Goal: Check status: Check status

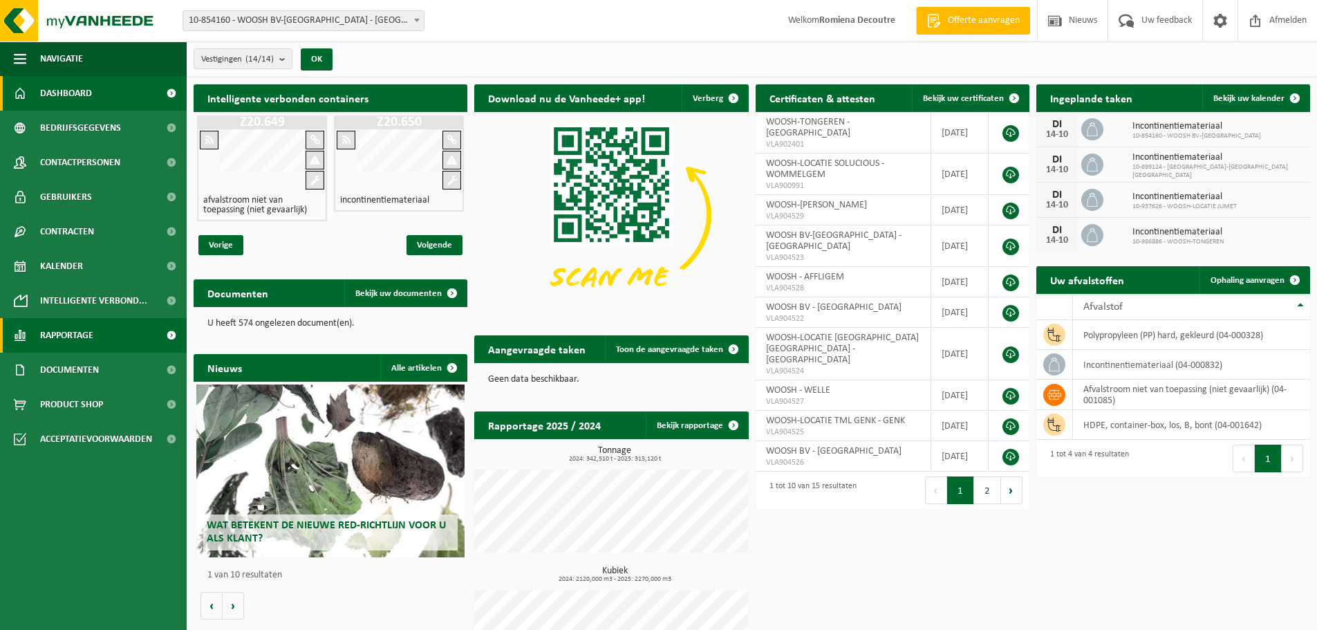
click at [104, 331] on link "Rapportage" at bounding box center [93, 335] width 187 height 35
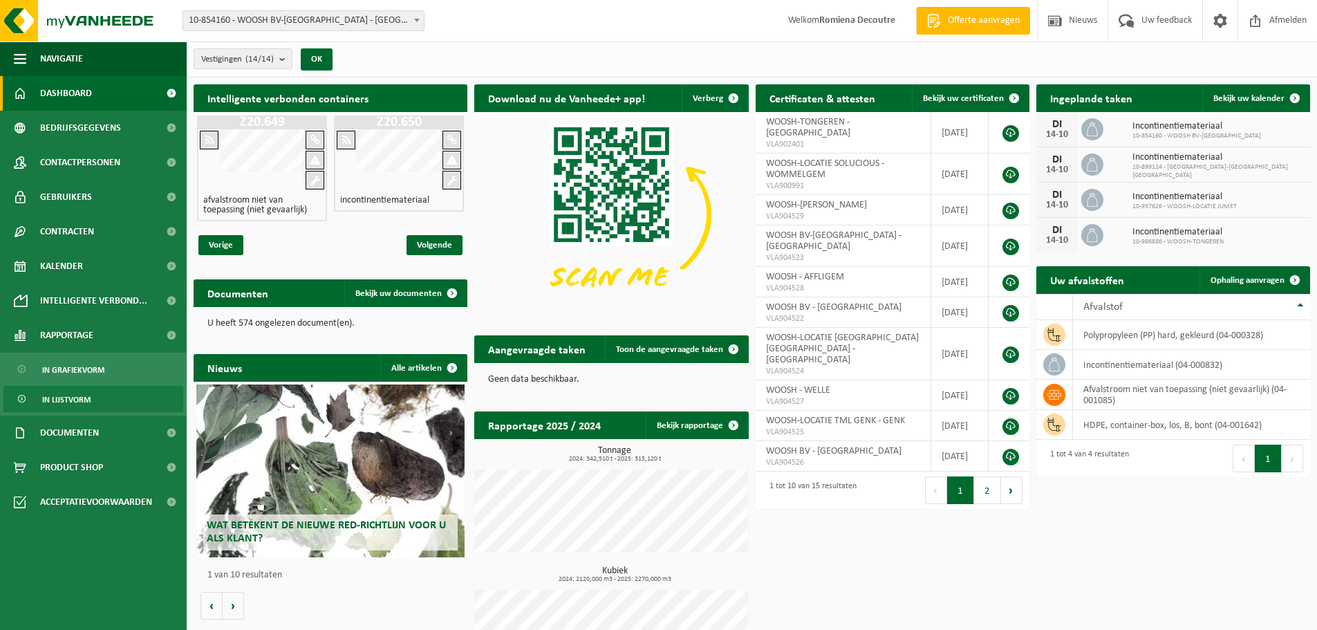
click at [87, 395] on span "In lijstvorm" at bounding box center [66, 399] width 48 height 26
click at [87, 394] on span "In lijstvorm" at bounding box center [66, 399] width 48 height 26
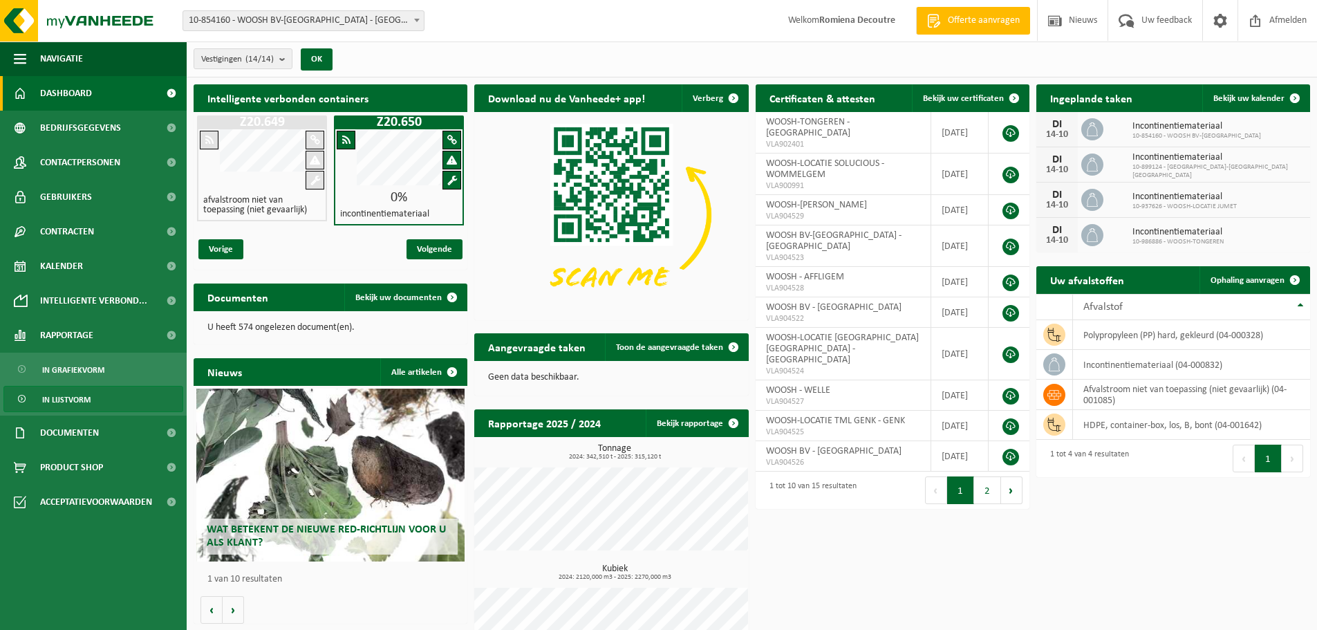
click at [90, 394] on span "In lijstvorm" at bounding box center [66, 399] width 48 height 26
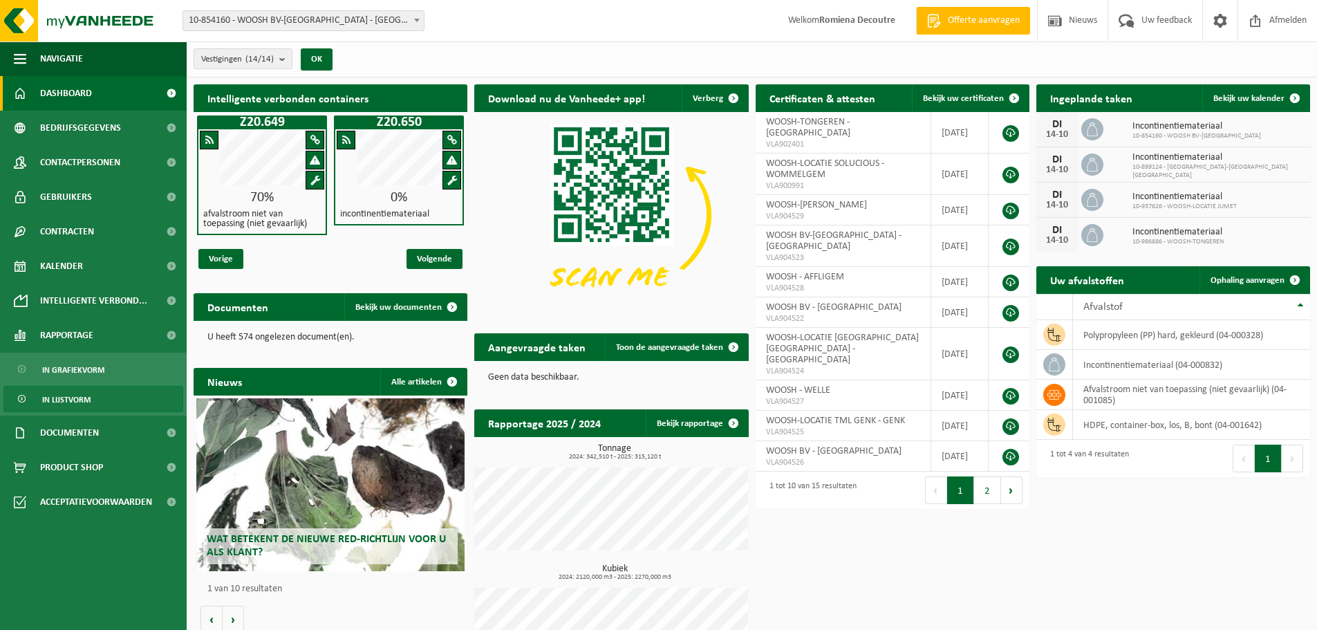
click at [57, 403] on span "In lijstvorm" at bounding box center [66, 399] width 48 height 26
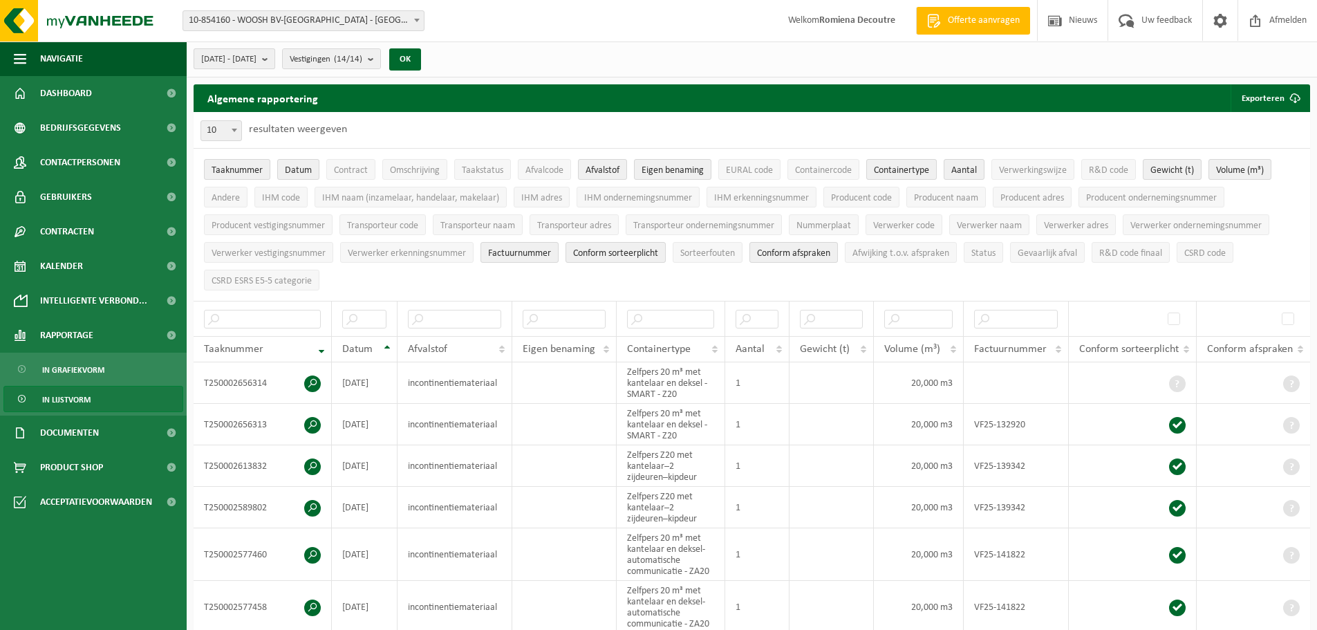
click at [274, 64] on b "submit" at bounding box center [268, 58] width 12 height 19
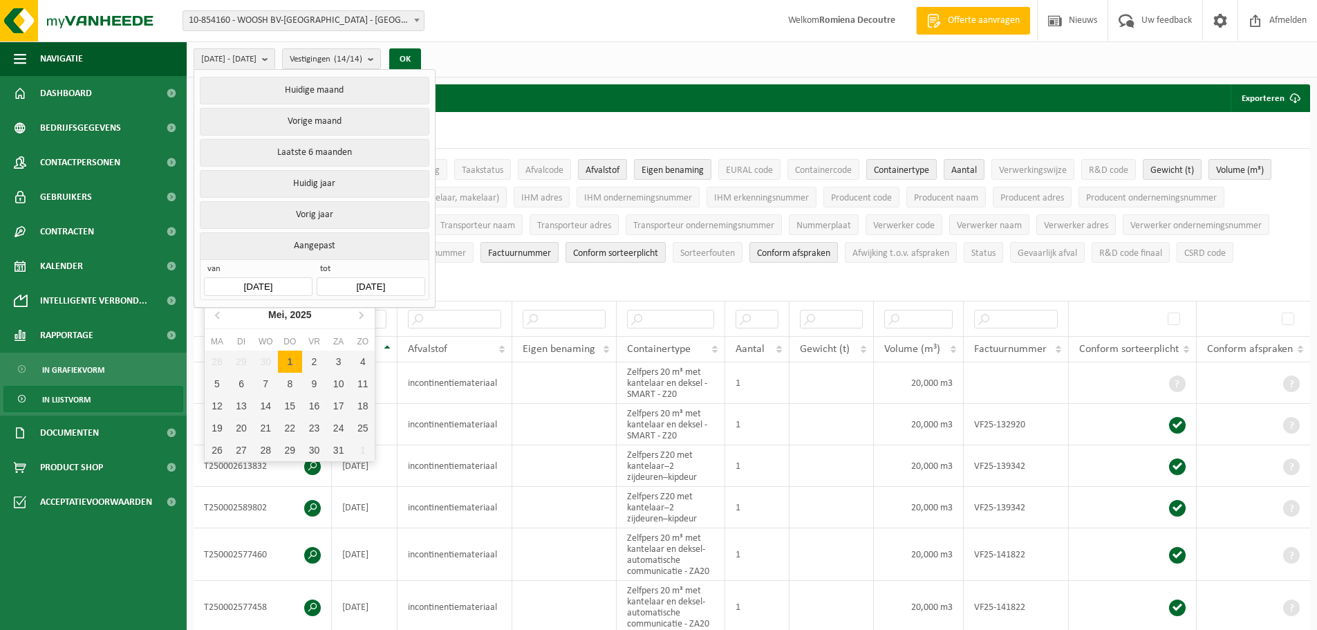
click at [291, 278] on input "[DATE]" at bounding box center [258, 286] width 108 height 19
click at [361, 317] on icon at bounding box center [360, 315] width 3 height 7
click at [234, 469] on div "1" at bounding box center [241, 472] width 24 height 22
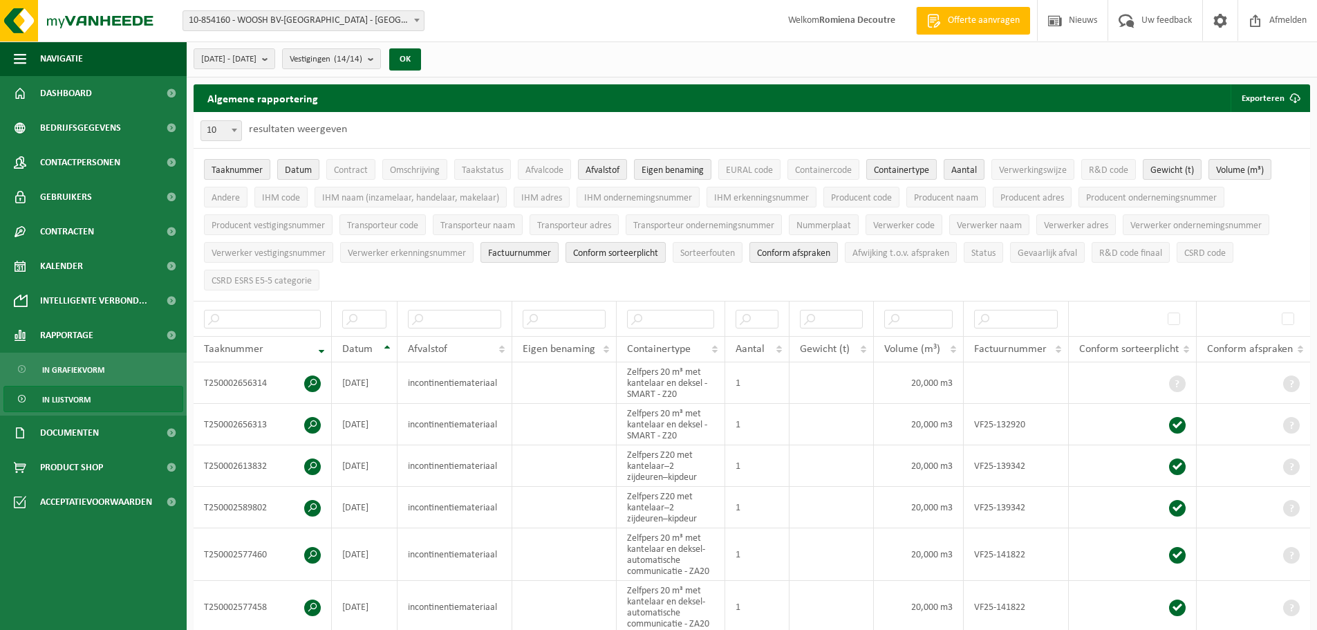
click at [317, 61] on div "[DATE] - [DATE] Huidige maand Vorige maand Laatste 6 maanden Huidig jaar Vorig …" at bounding box center [312, 59] width 250 height 30
click at [274, 60] on b "submit" at bounding box center [268, 58] width 12 height 19
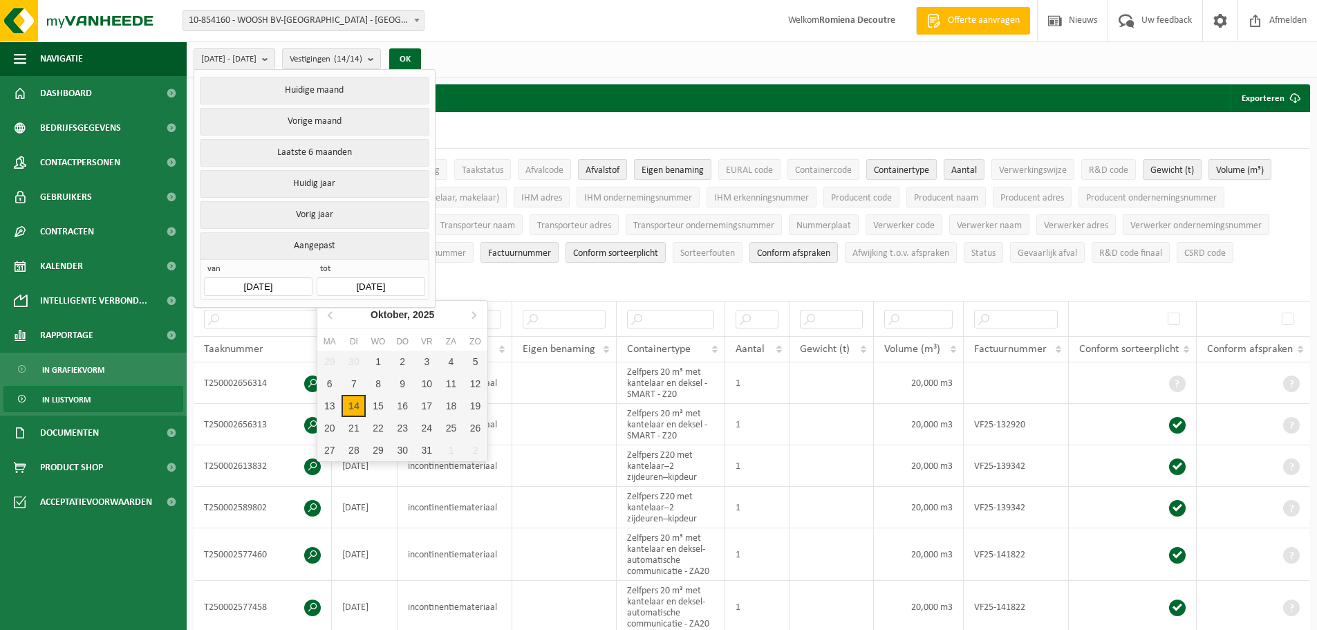
click at [357, 283] on input "[DATE]" at bounding box center [371, 286] width 108 height 19
click at [331, 311] on icon at bounding box center [331, 314] width 22 height 22
click at [402, 358] on div "31" at bounding box center [403, 361] width 24 height 22
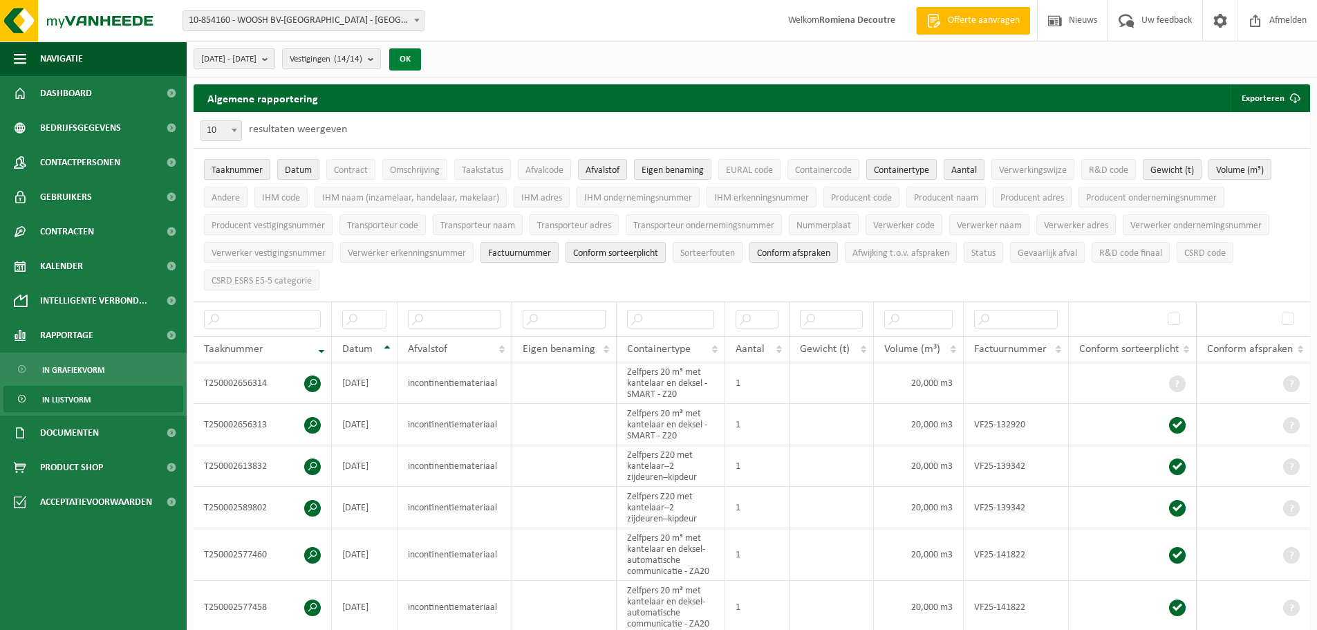
click at [421, 57] on button "OK" at bounding box center [405, 59] width 32 height 22
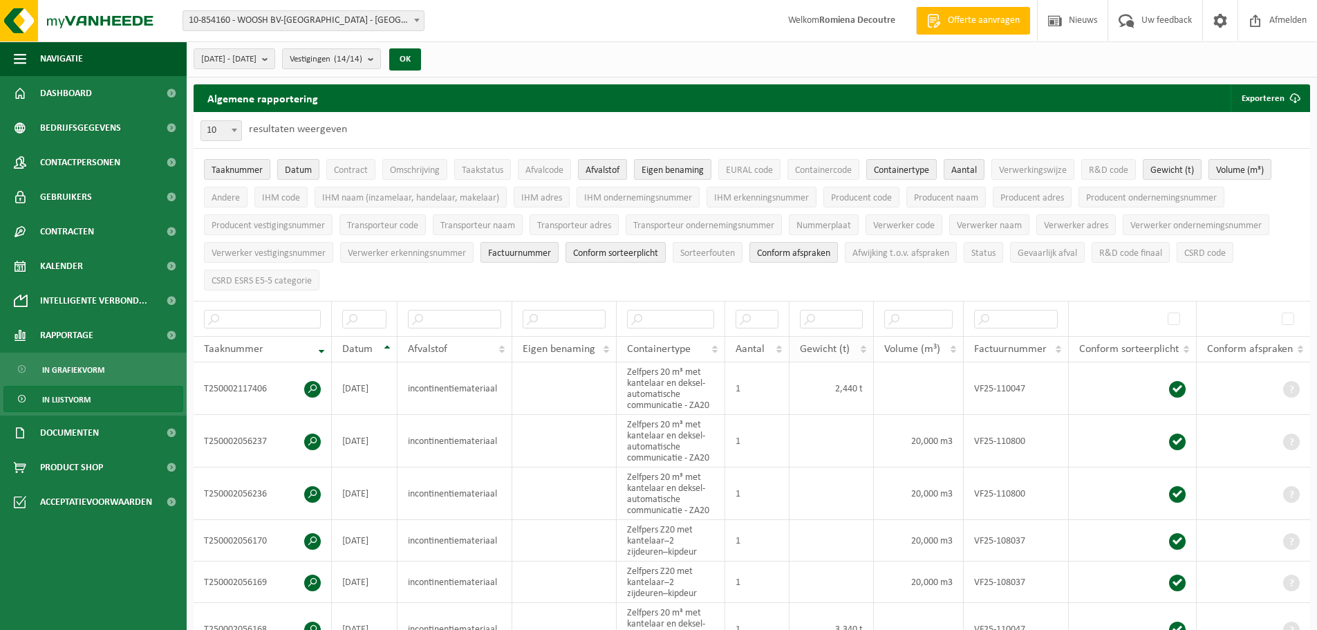
click at [863, 340] on th "Gewicht (t)" at bounding box center [831, 349] width 84 height 26
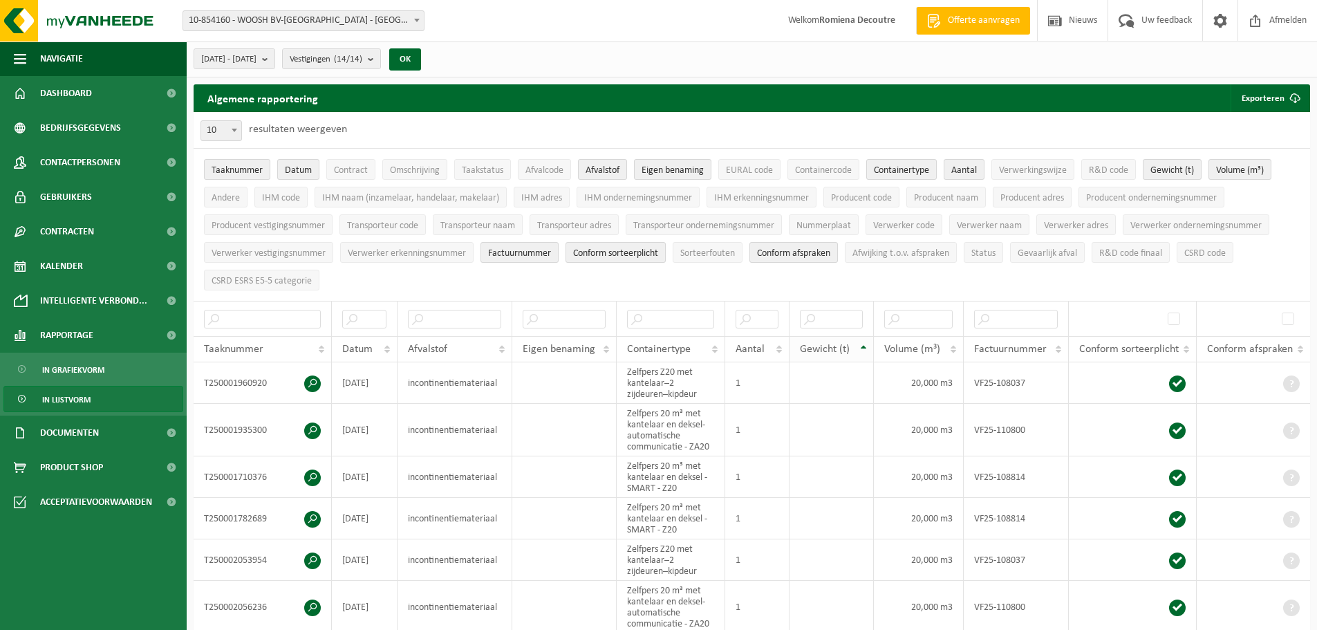
click at [862, 345] on th "Gewicht (t)" at bounding box center [831, 349] width 84 height 26
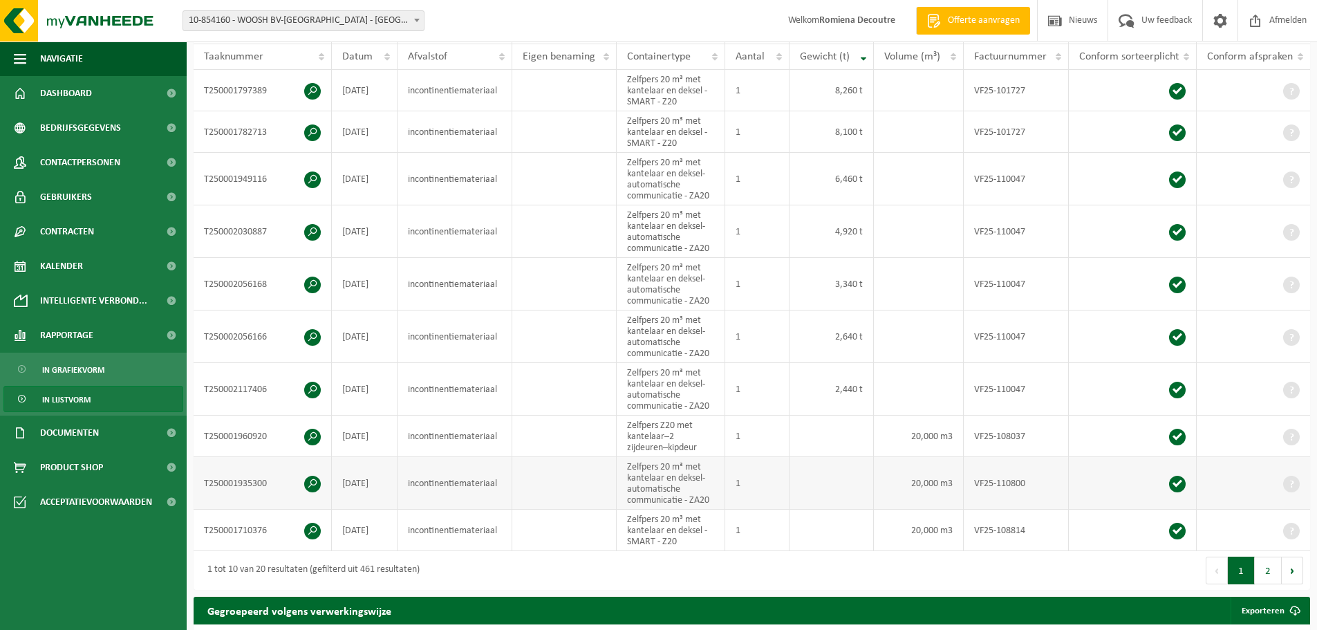
scroll to position [161, 0]
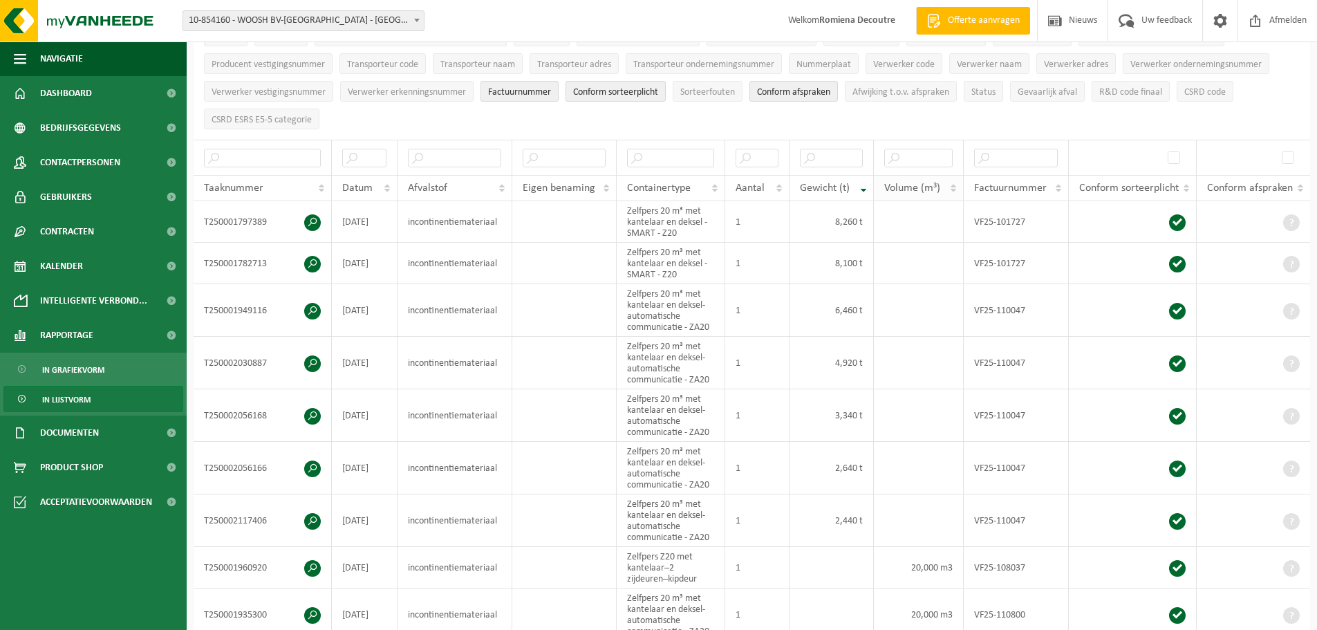
click at [952, 181] on th "Volume (m³)" at bounding box center [919, 188] width 90 height 26
click at [955, 188] on th "Volume (m³)" at bounding box center [919, 188] width 90 height 26
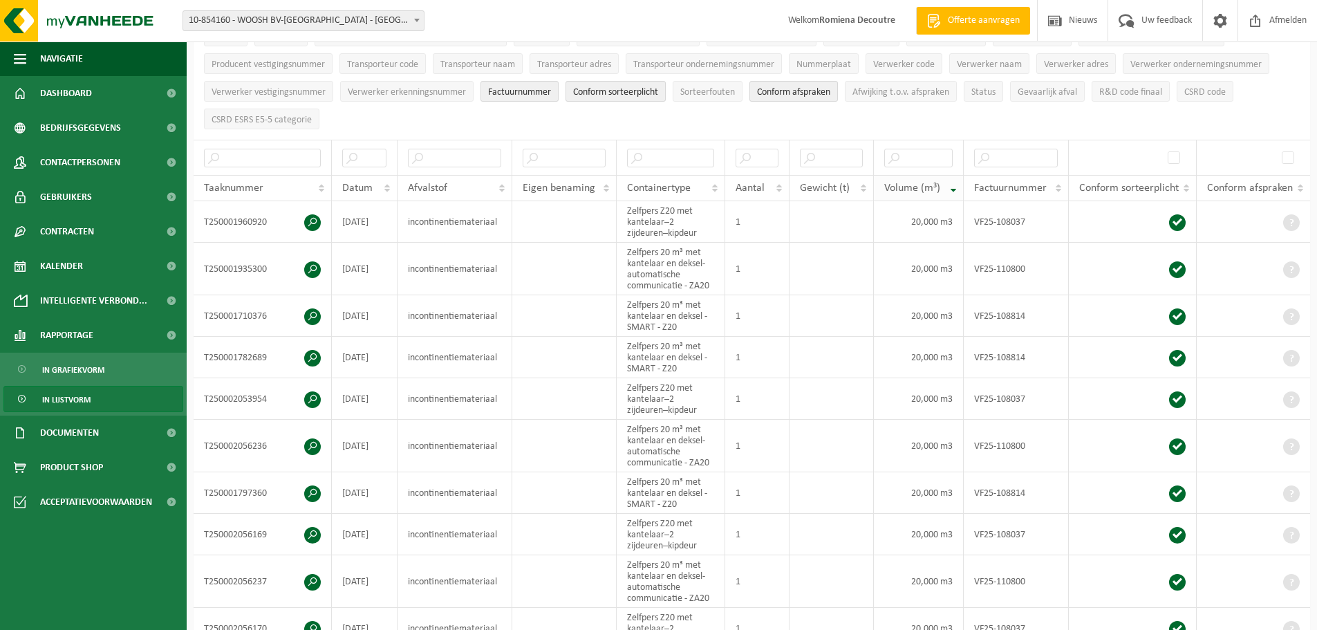
click at [955, 188] on th "Volume (m³)" at bounding box center [919, 188] width 90 height 26
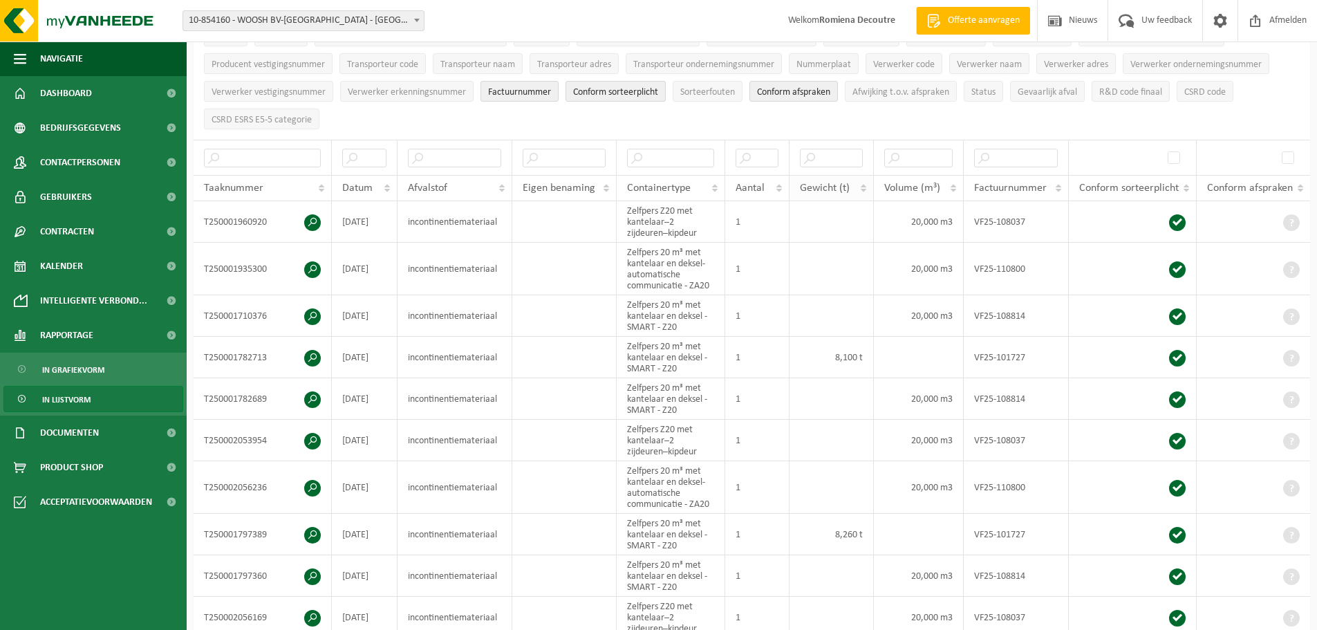
click at [865, 176] on th "Gewicht (t)" at bounding box center [831, 188] width 84 height 26
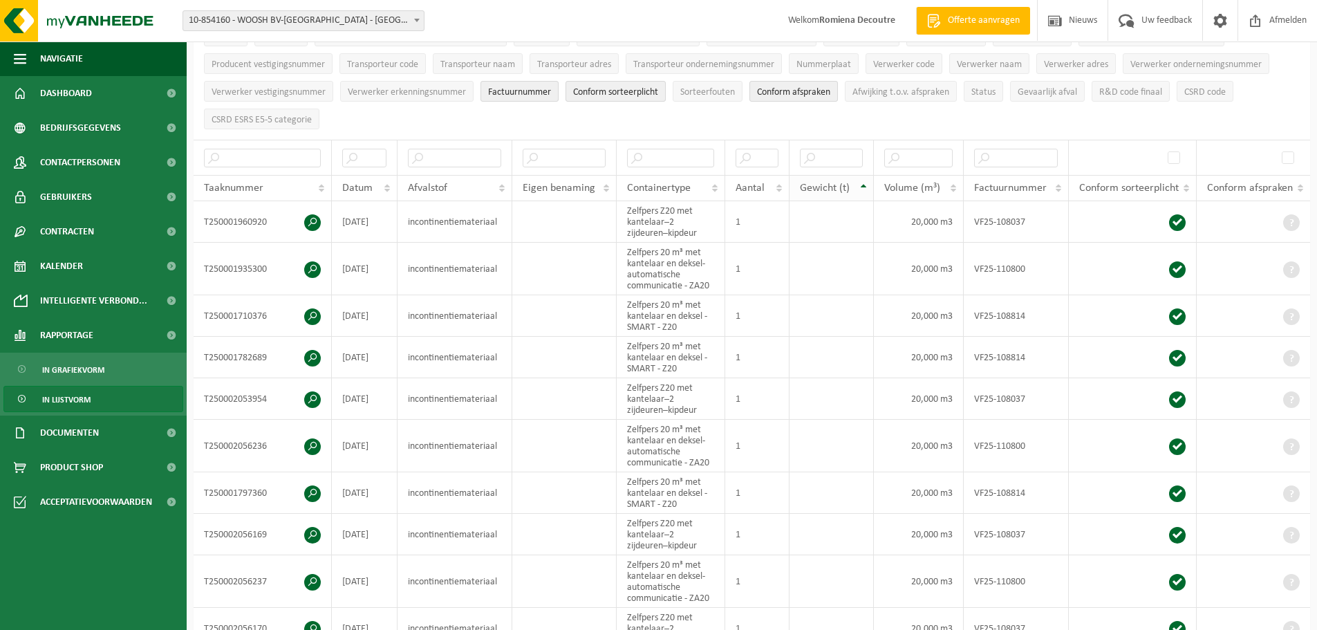
click at [861, 184] on th "Gewicht (t)" at bounding box center [831, 188] width 84 height 26
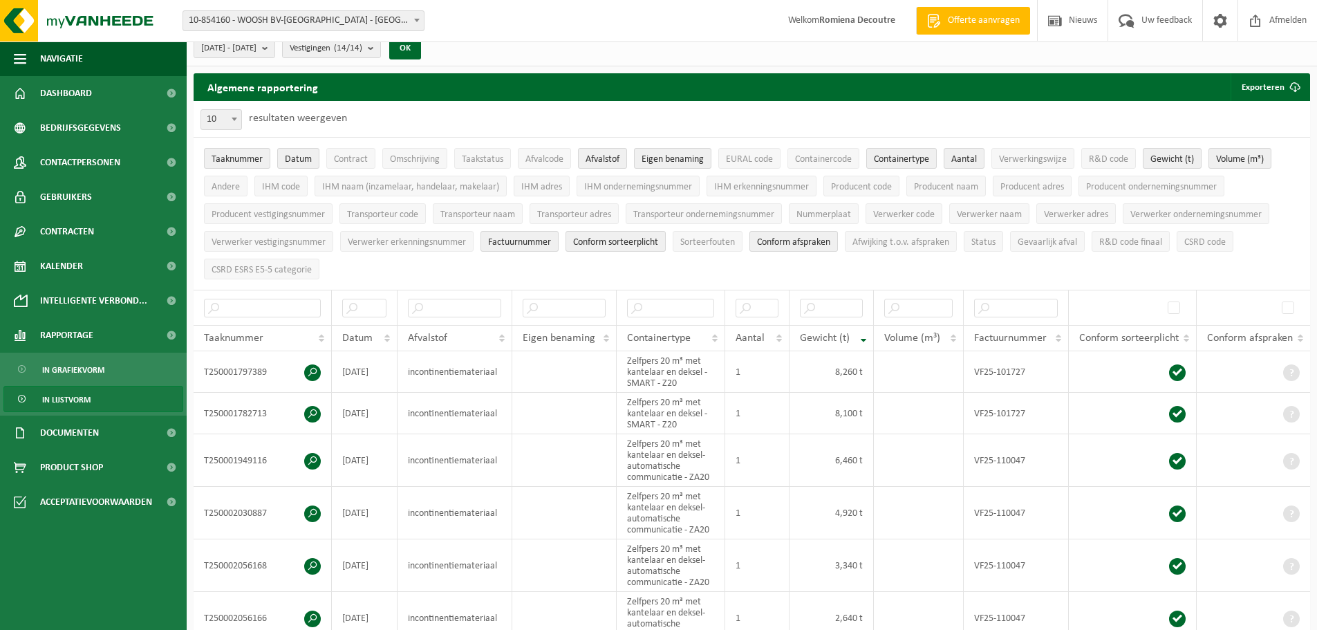
scroll to position [0, 0]
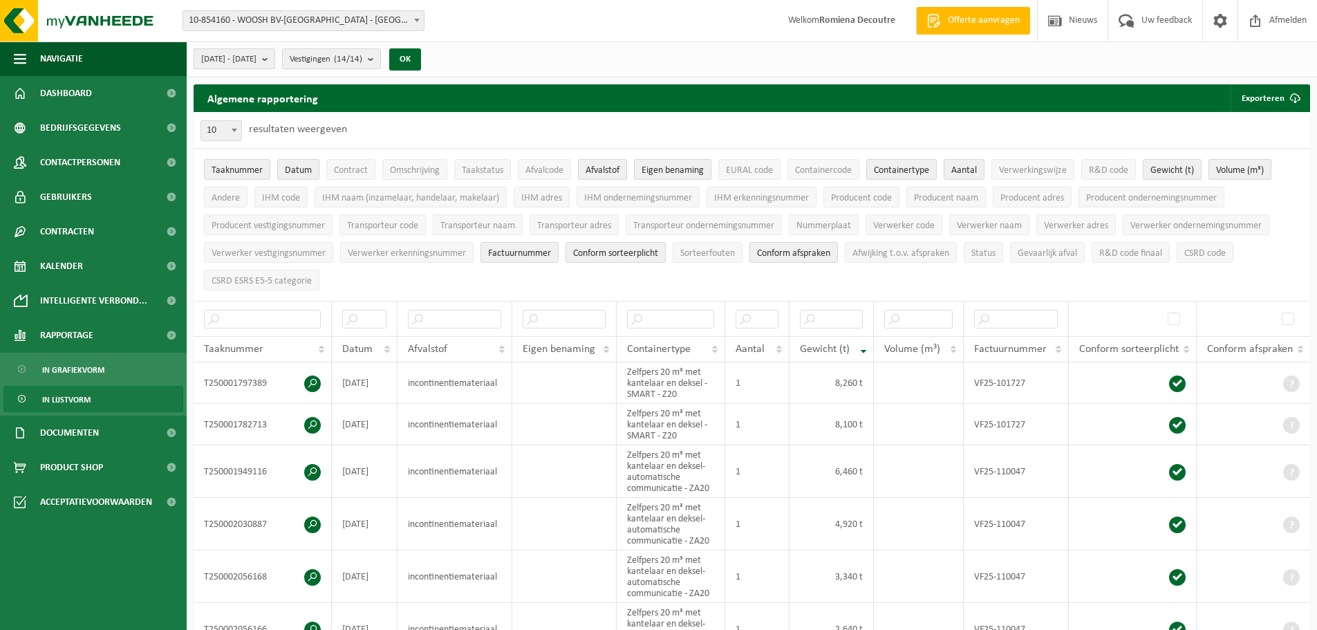
click at [275, 51] on button "[DATE] - [DATE]" at bounding box center [235, 58] width 82 height 21
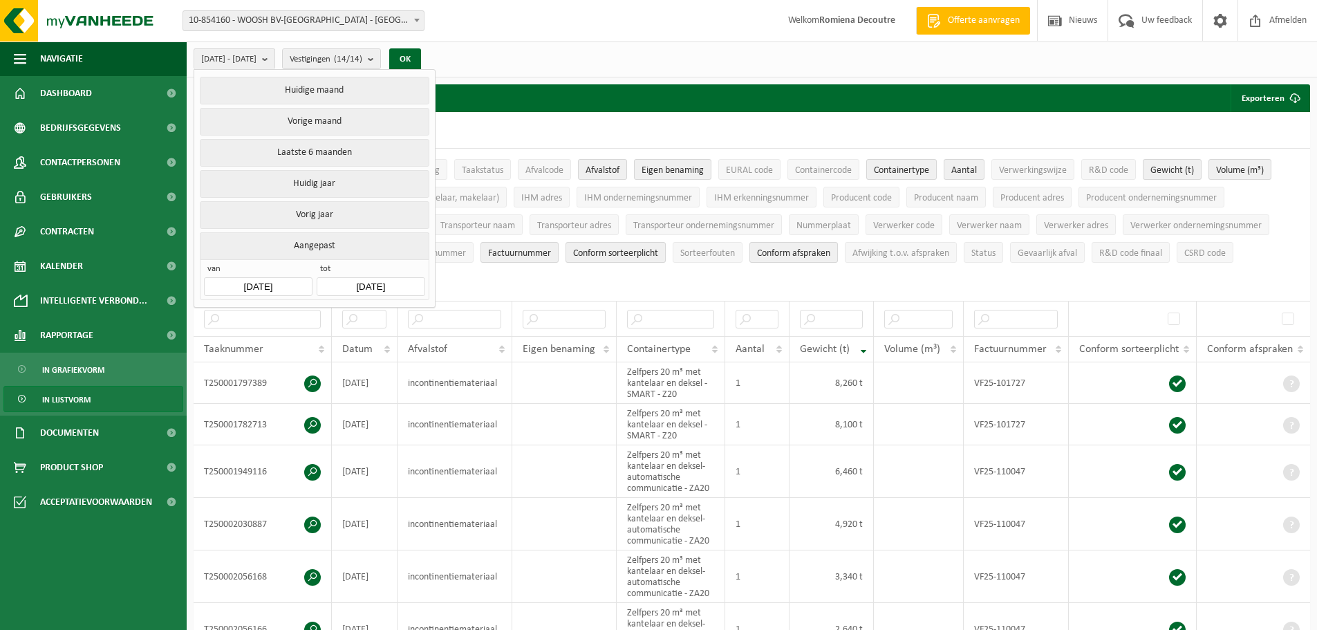
click at [290, 278] on input "[DATE]" at bounding box center [258, 286] width 108 height 19
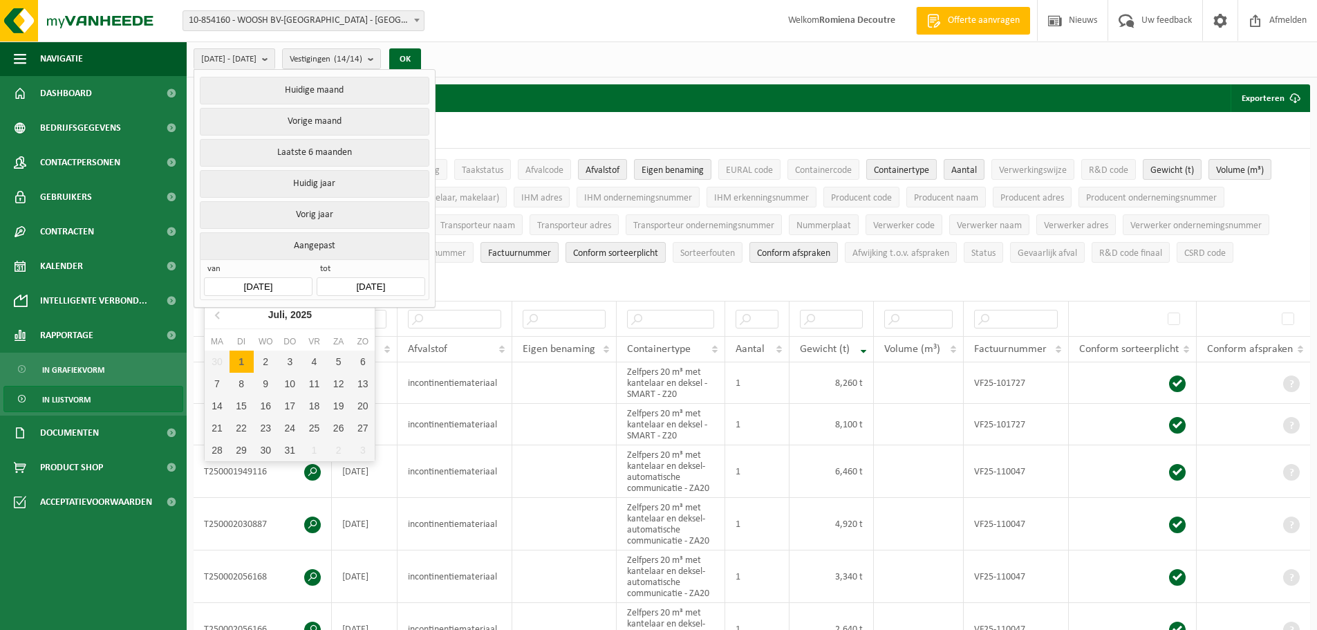
click at [313, 447] on div "30 1 2 3 4 5 6 7 8 9 10 11 12 13 14 15 16 17 18 19 20 21 22 23 24 25 26 27 28 2…" at bounding box center [290, 405] width 170 height 111
click at [261, 278] on input "[DATE]" at bounding box center [258, 286] width 108 height 19
click at [313, 450] on div "30 1 2 3 4 5 6 7 8 9 10 11 12 13 14 15 16 17 18 19 20 21 22 23 24 25 26 27 28 2…" at bounding box center [290, 405] width 170 height 111
click at [315, 449] on div "30 1 2 3 4 5 6 7 8 9 10 11 12 13 14 15 16 17 18 19 20 21 22 23 24 25 26 27 28 2…" at bounding box center [290, 405] width 170 height 111
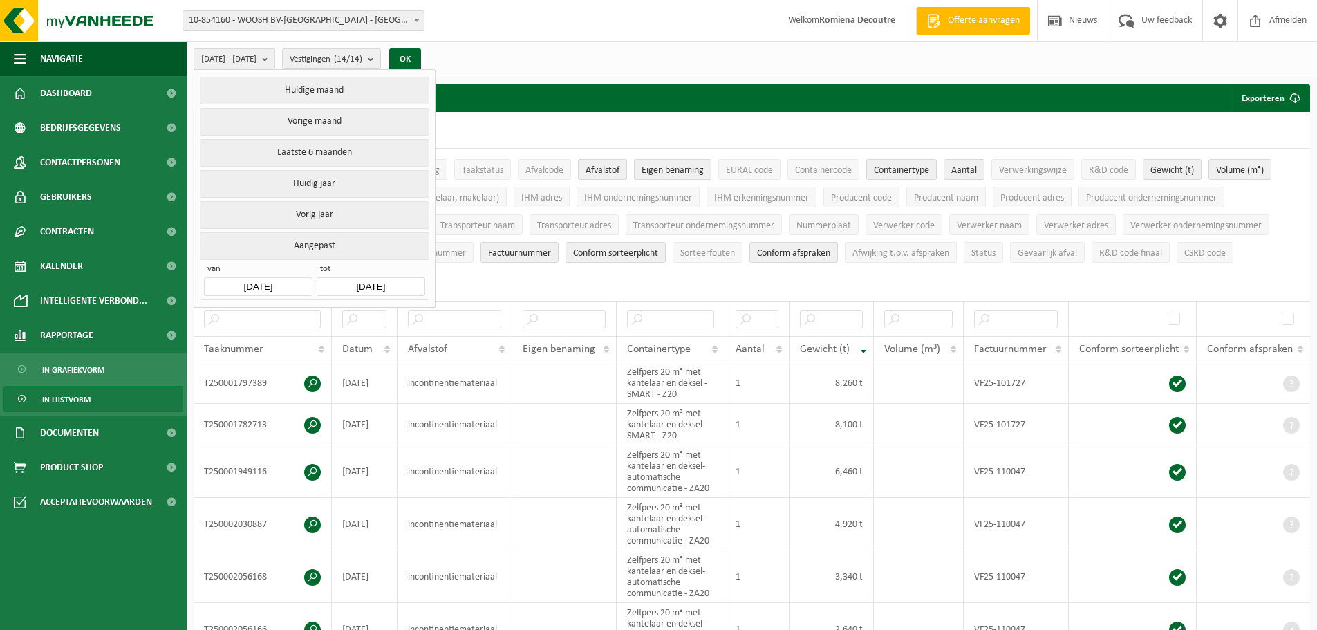
click at [481, 294] on ul "Taaknummer Datum Contract Omschrijving Taakstatus Afvalcode Afvalstof Eigen ben…" at bounding box center [752, 225] width 1116 height 152
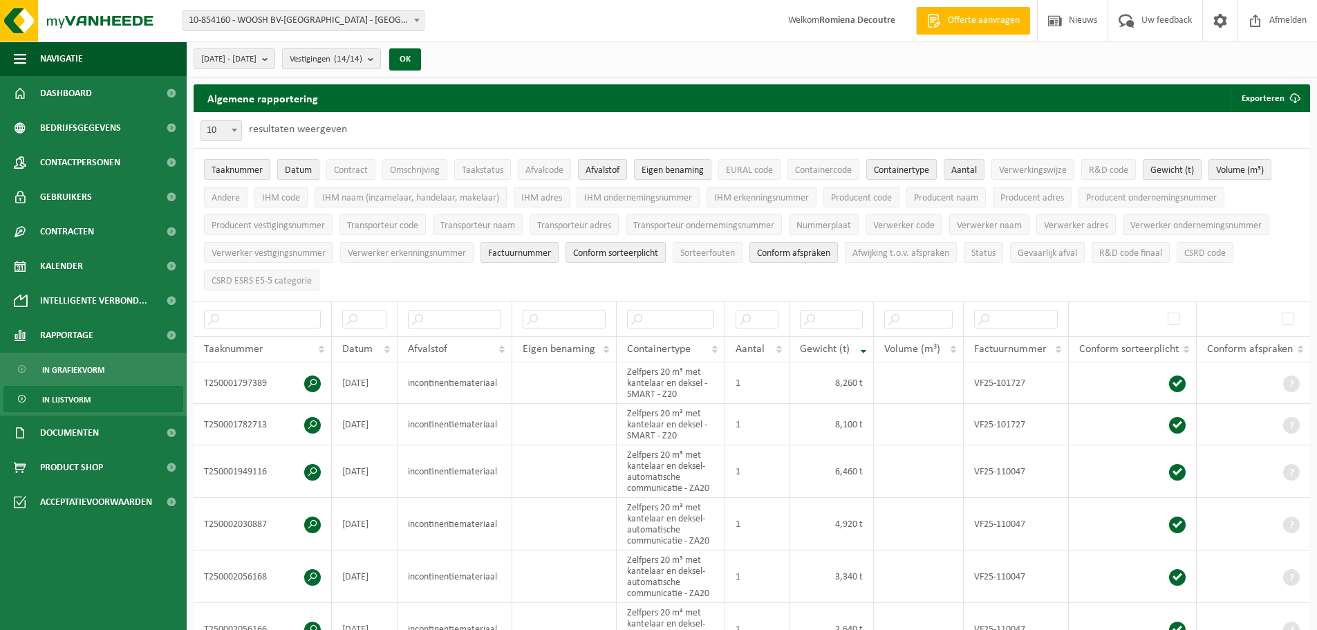
click at [362, 57] on count "(14/14)" at bounding box center [348, 59] width 28 height 9
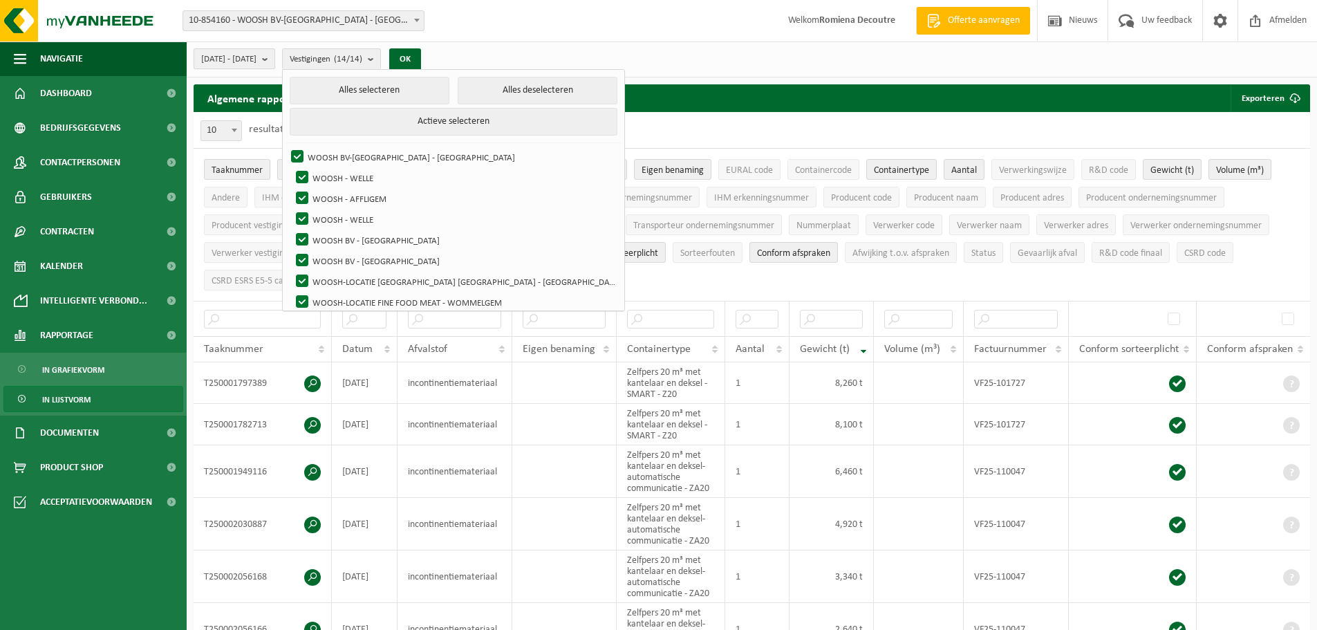
click at [274, 55] on b "submit" at bounding box center [268, 58] width 12 height 19
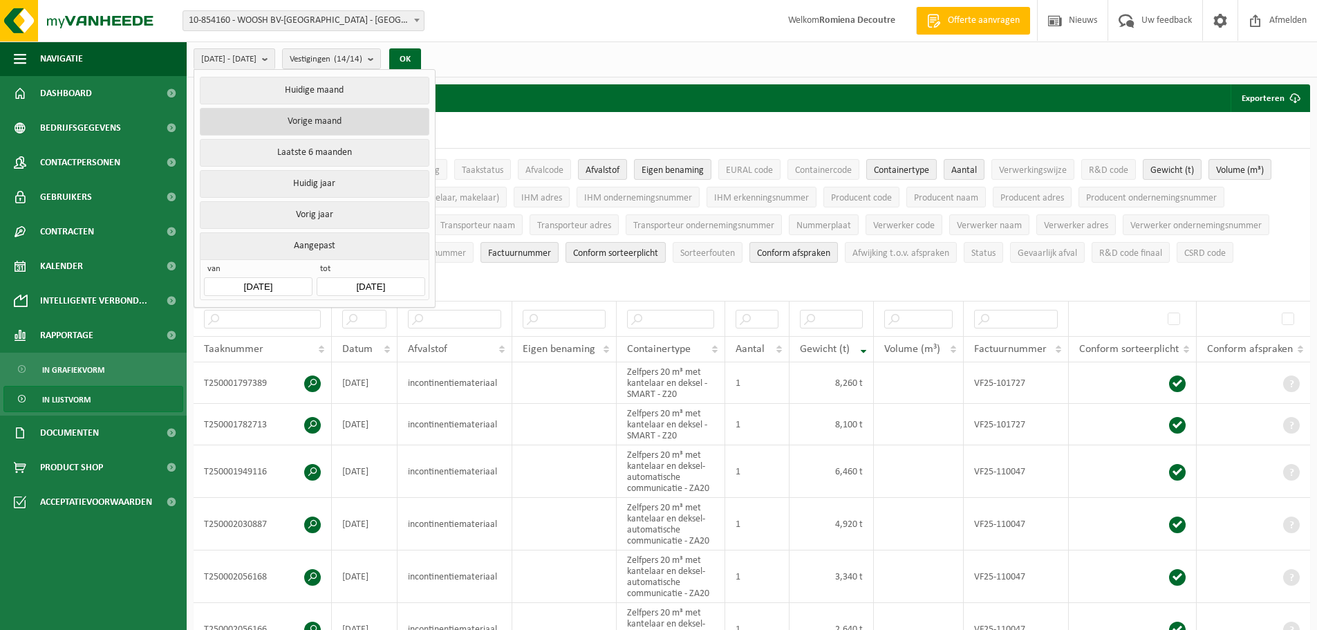
click at [364, 117] on button "Vorige maand" at bounding box center [314, 122] width 229 height 28
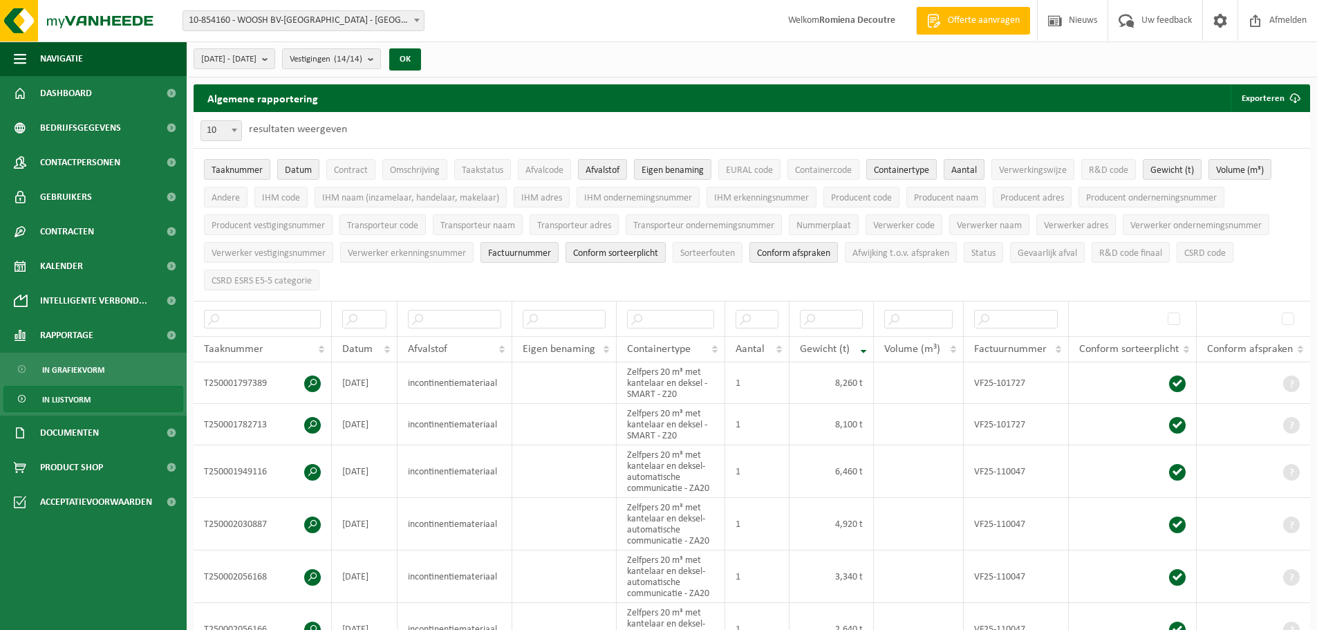
click at [95, 398] on link "In lijstvorm" at bounding box center [93, 399] width 180 height 26
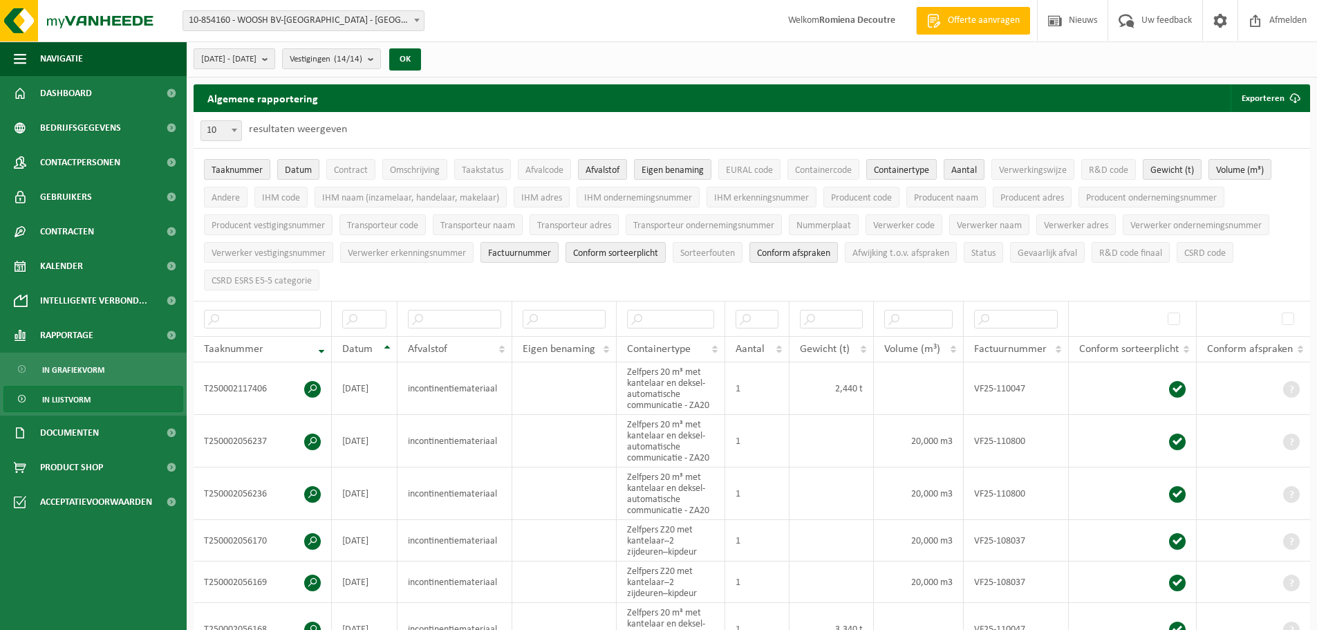
click at [256, 59] on span "[DATE] - [DATE]" at bounding box center [228, 59] width 55 height 21
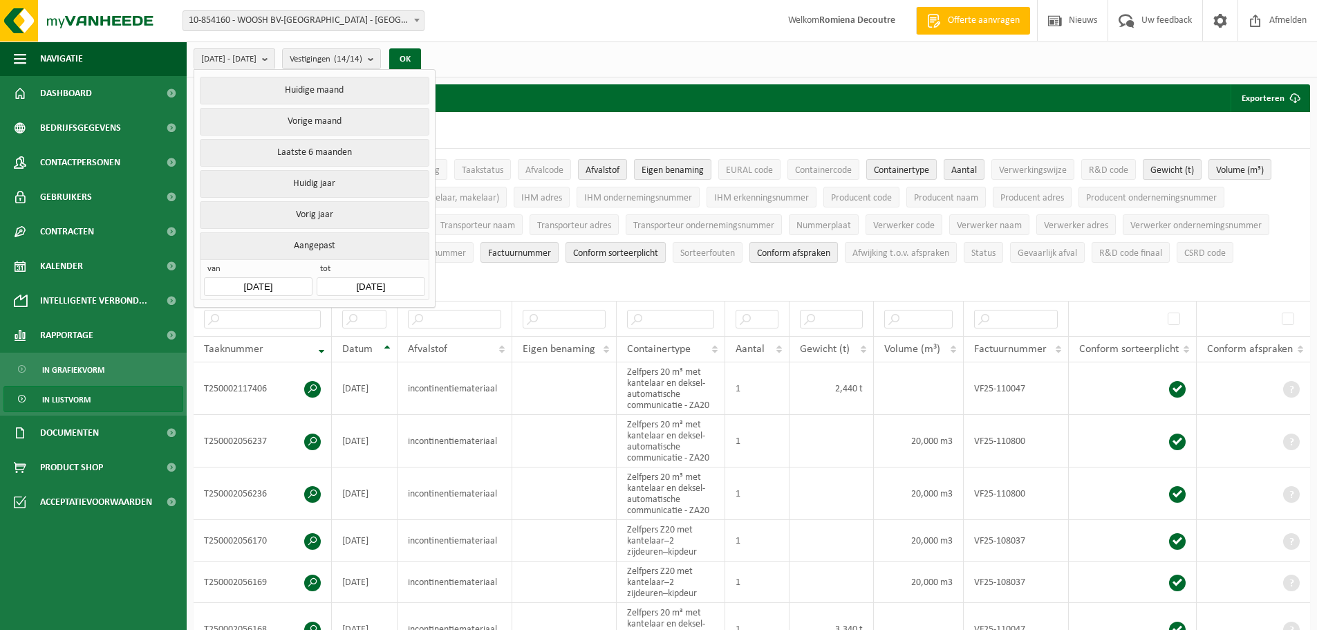
click at [271, 288] on input "[DATE]" at bounding box center [258, 286] width 108 height 19
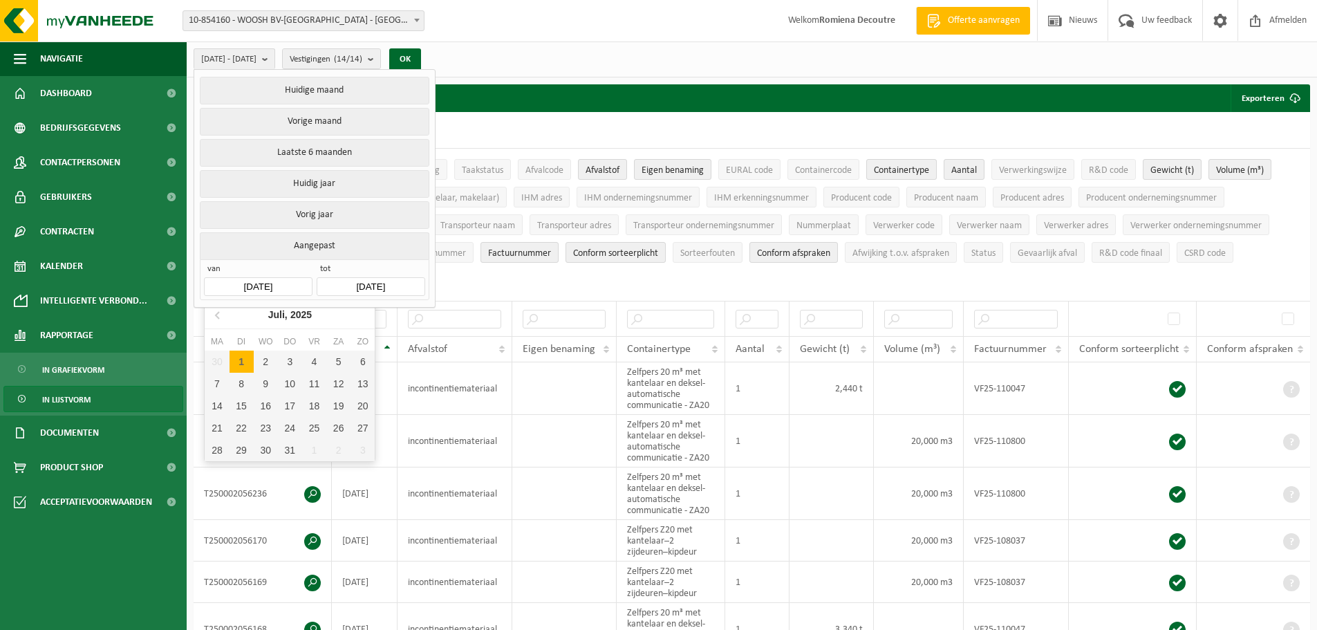
click at [323, 442] on div "30 1 2 3 4 5 6 7 8 9 10 11 12 13 14 15 16 17 18 19 20 21 22 23 24 25 26 27 28 2…" at bounding box center [290, 405] width 170 height 111
click at [207, 315] on nav "Juli, 2025" at bounding box center [290, 315] width 170 height 28
click at [214, 314] on icon at bounding box center [218, 314] width 22 height 22
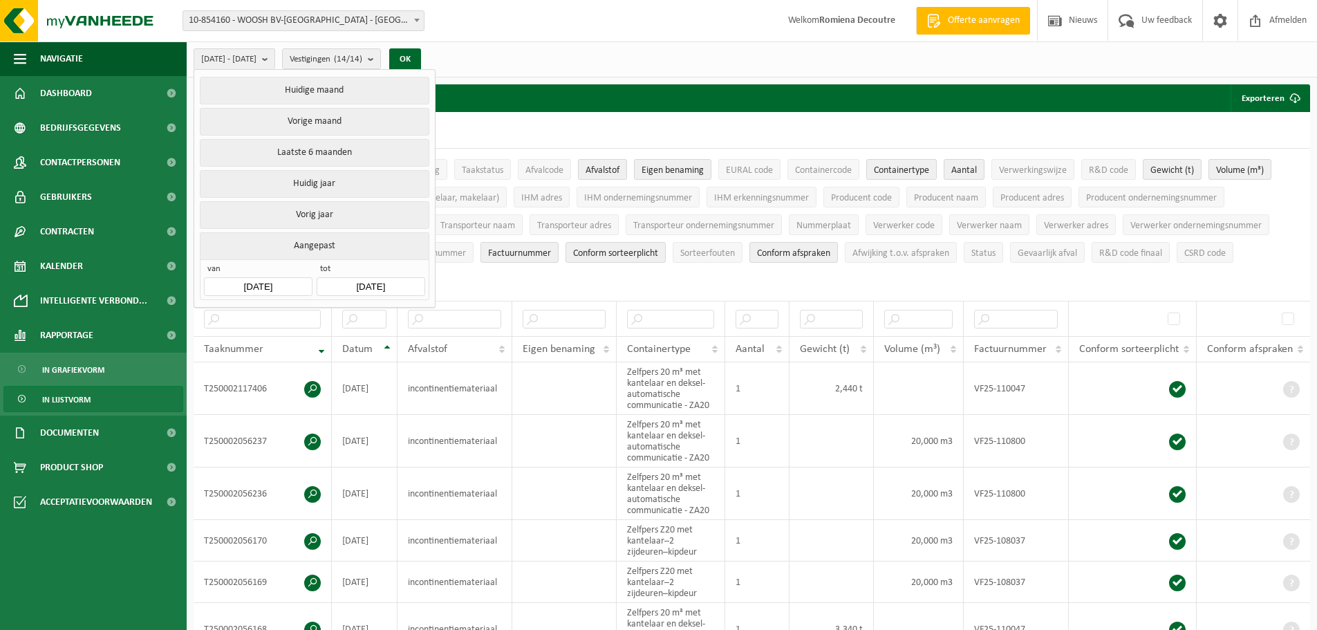
click at [351, 299] on ul "Huidige maand Vorige maand Laatste 6 maanden Huidig jaar Vorig jaar Aangepast v…" at bounding box center [314, 188] width 241 height 237
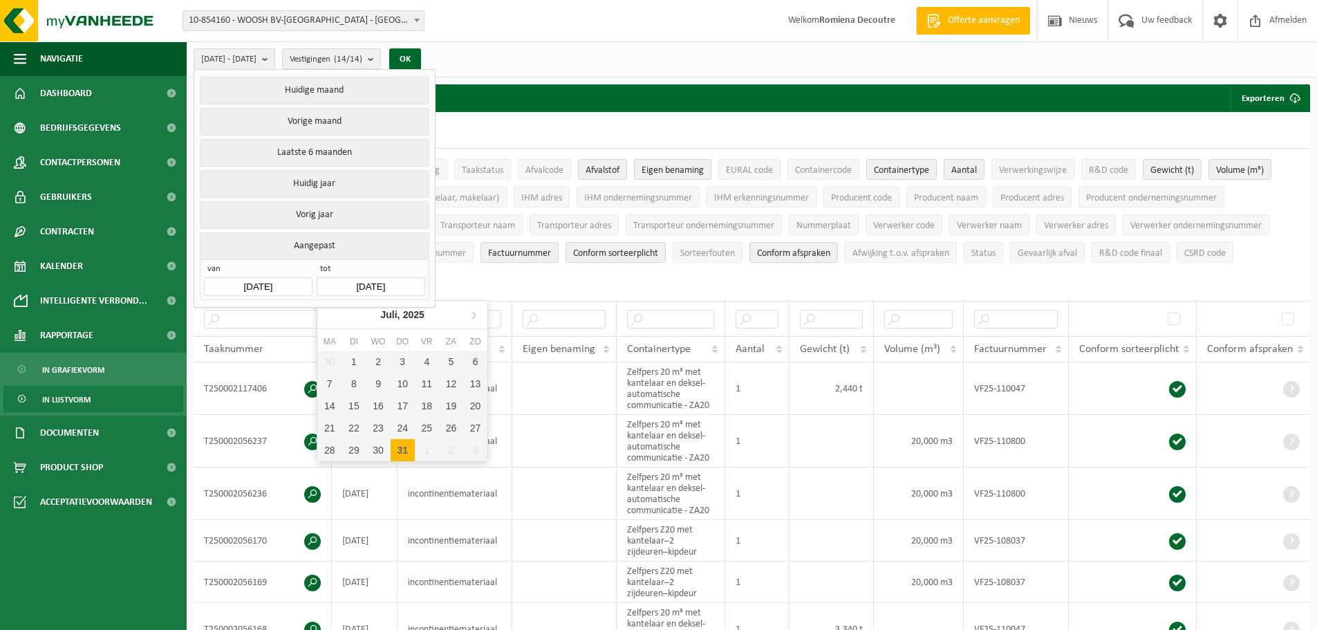
click at [366, 279] on input "[DATE]" at bounding box center [371, 286] width 108 height 19
click at [470, 318] on icon at bounding box center [473, 314] width 22 height 22
click at [469, 451] on div "31" at bounding box center [475, 450] width 24 height 22
type input "2025-08-31"
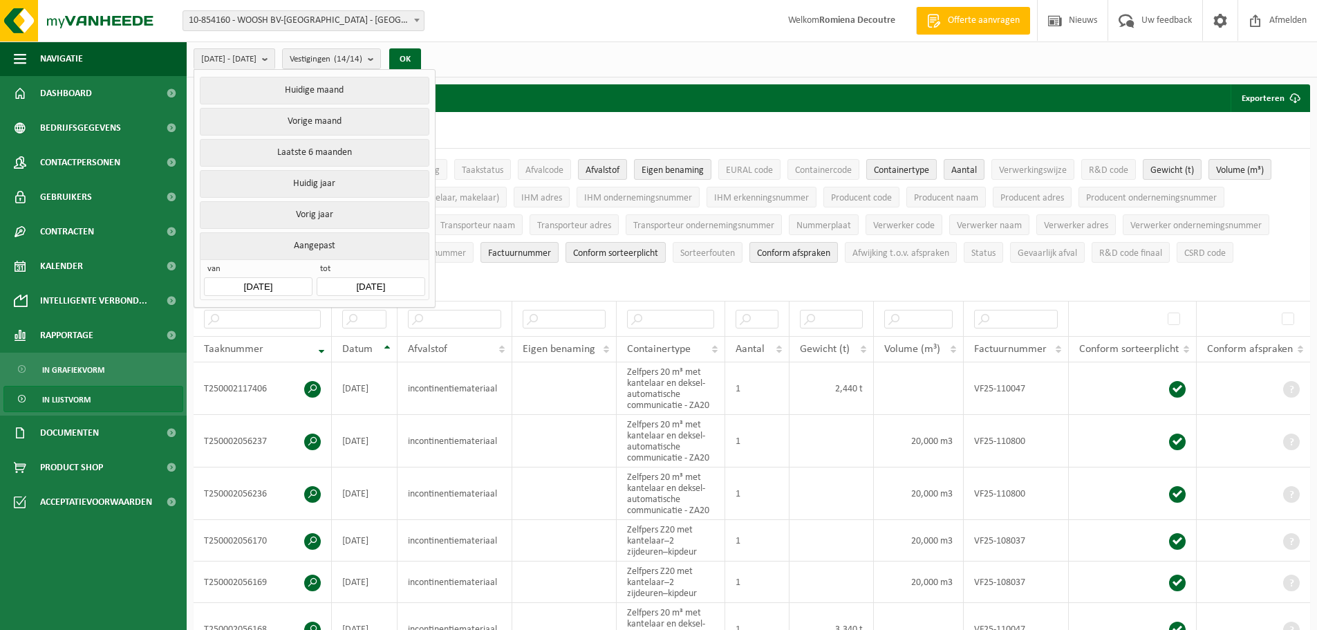
click at [310, 281] on input "[DATE]" at bounding box center [258, 286] width 108 height 19
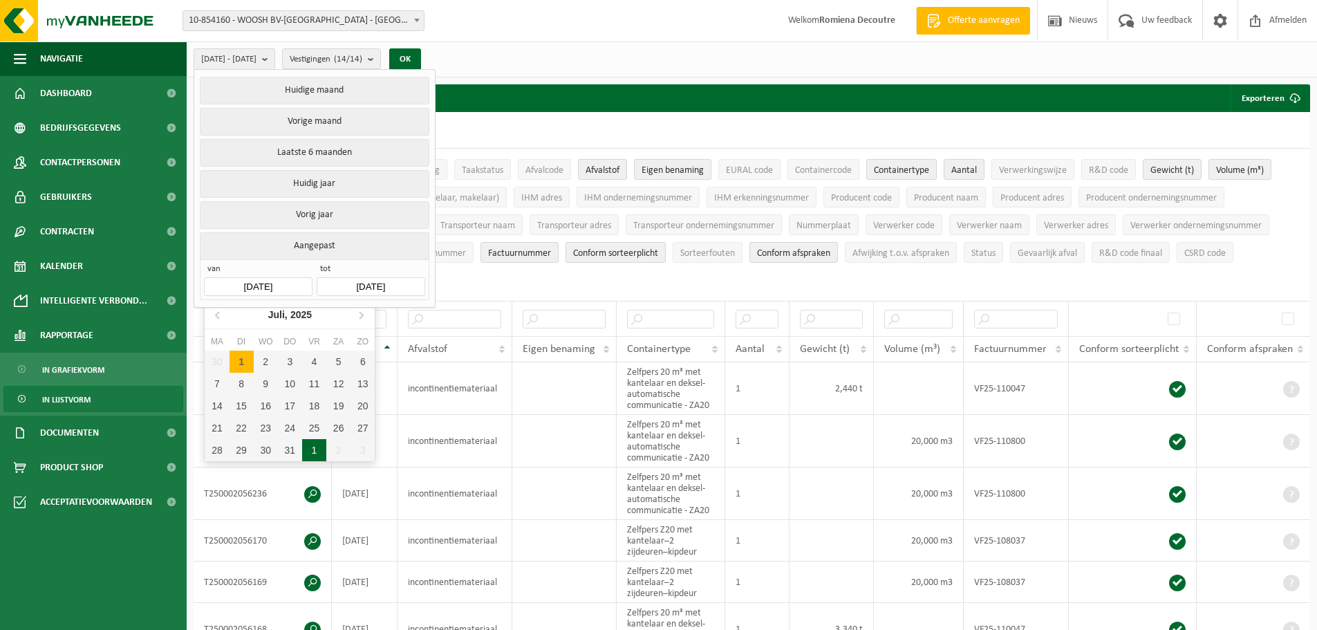
click at [311, 441] on div "1" at bounding box center [314, 450] width 24 height 22
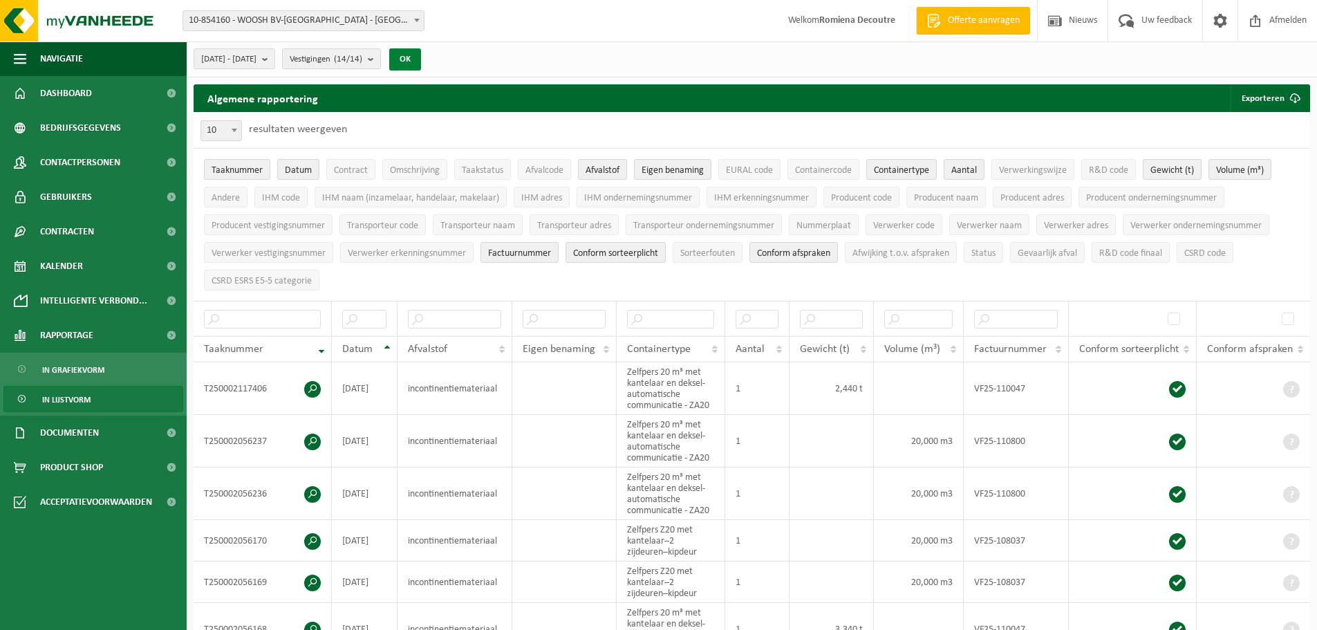
click at [421, 64] on button "OK" at bounding box center [405, 59] width 32 height 22
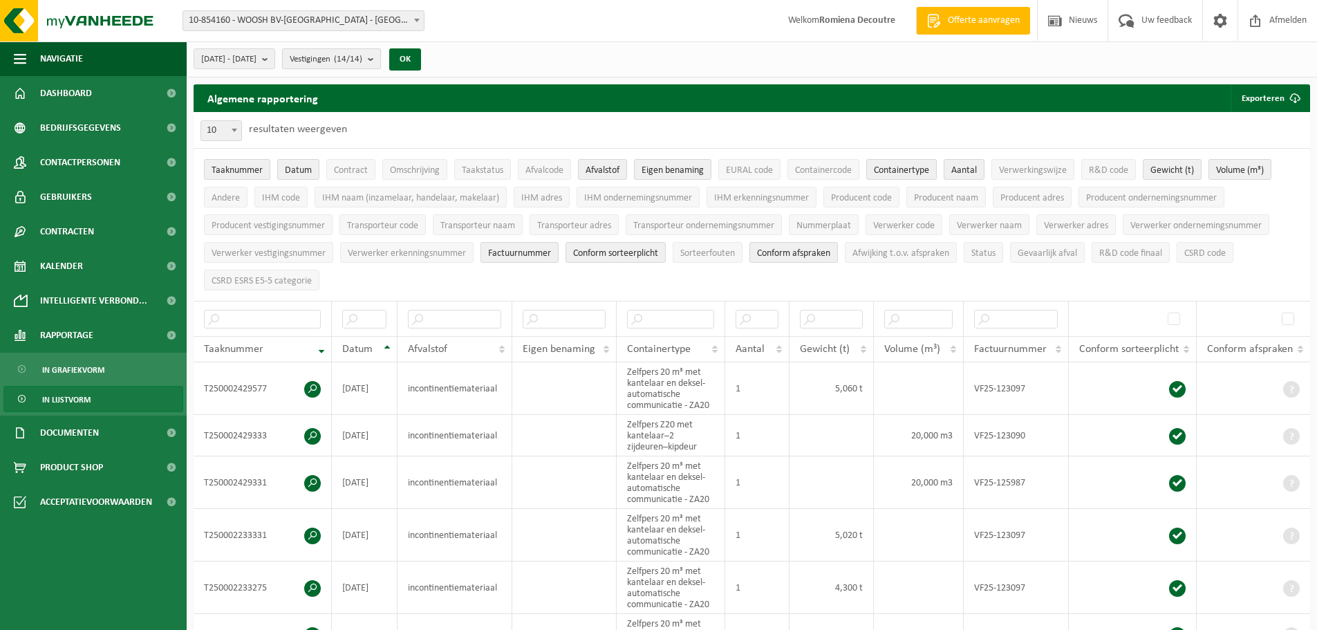
click at [362, 64] on span "Vestigingen (14/14)" at bounding box center [326, 59] width 73 height 21
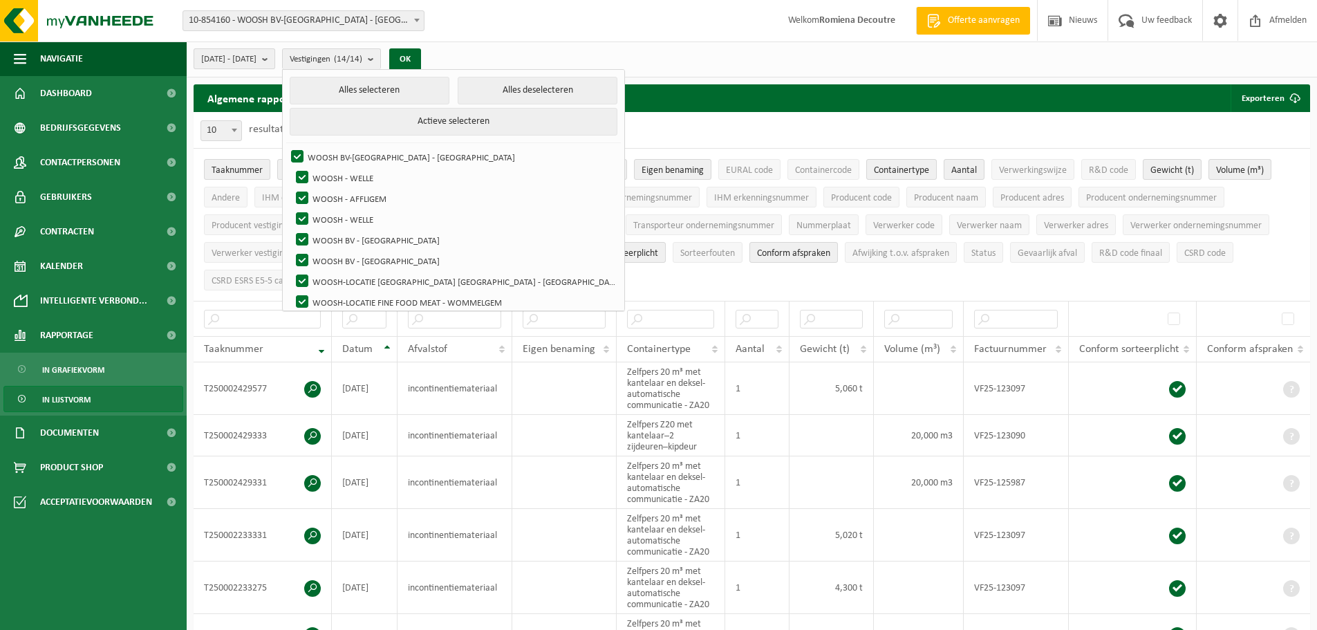
click at [256, 62] on span "2025-08-01 - 2025-08-31" at bounding box center [228, 59] width 55 height 21
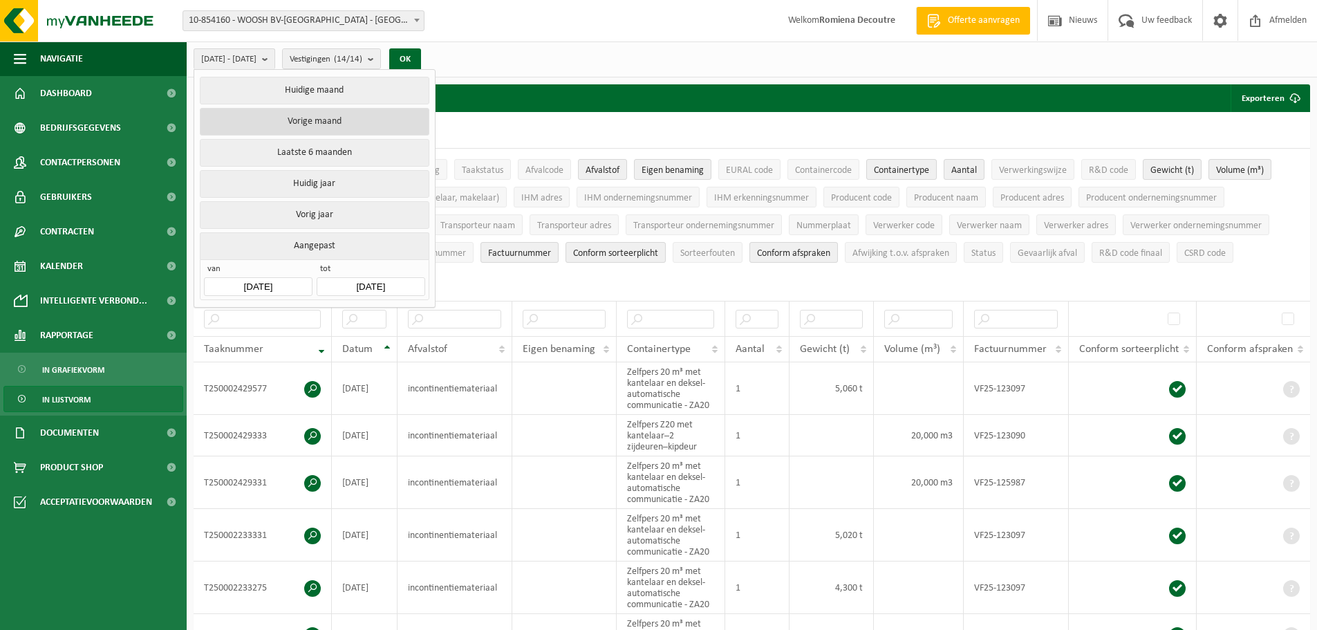
click at [377, 120] on button "Vorige maand" at bounding box center [314, 122] width 229 height 28
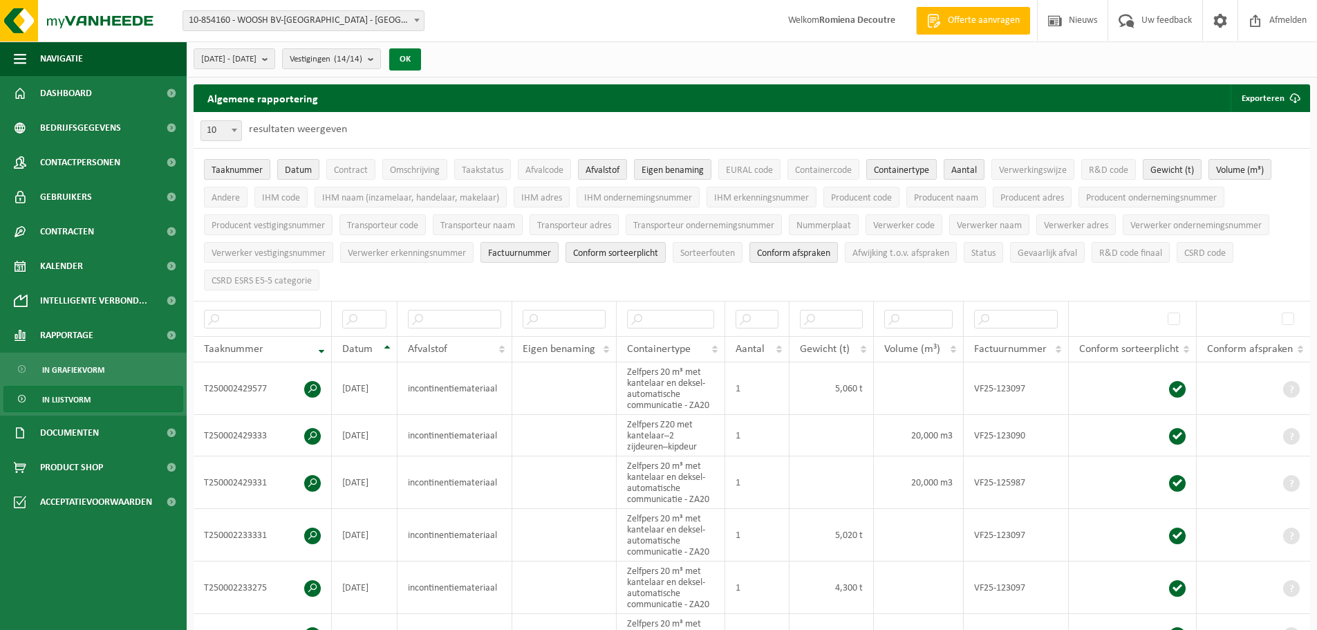
click at [421, 57] on button "OK" at bounding box center [405, 59] width 32 height 22
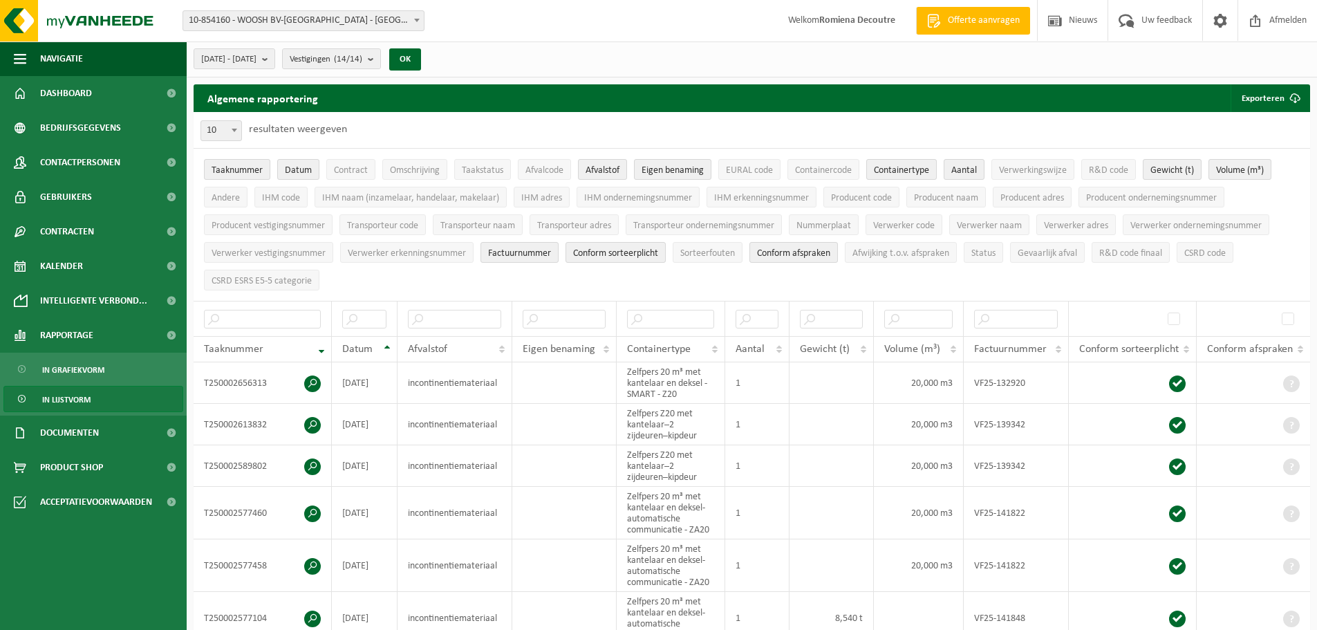
click at [315, 66] on div "2025-09-01 - 2025-09-30 Huidige maand Vorige maand Laatste 6 maanden Huidig jaa…" at bounding box center [312, 59] width 250 height 30
click at [274, 57] on b "submit" at bounding box center [268, 58] width 12 height 19
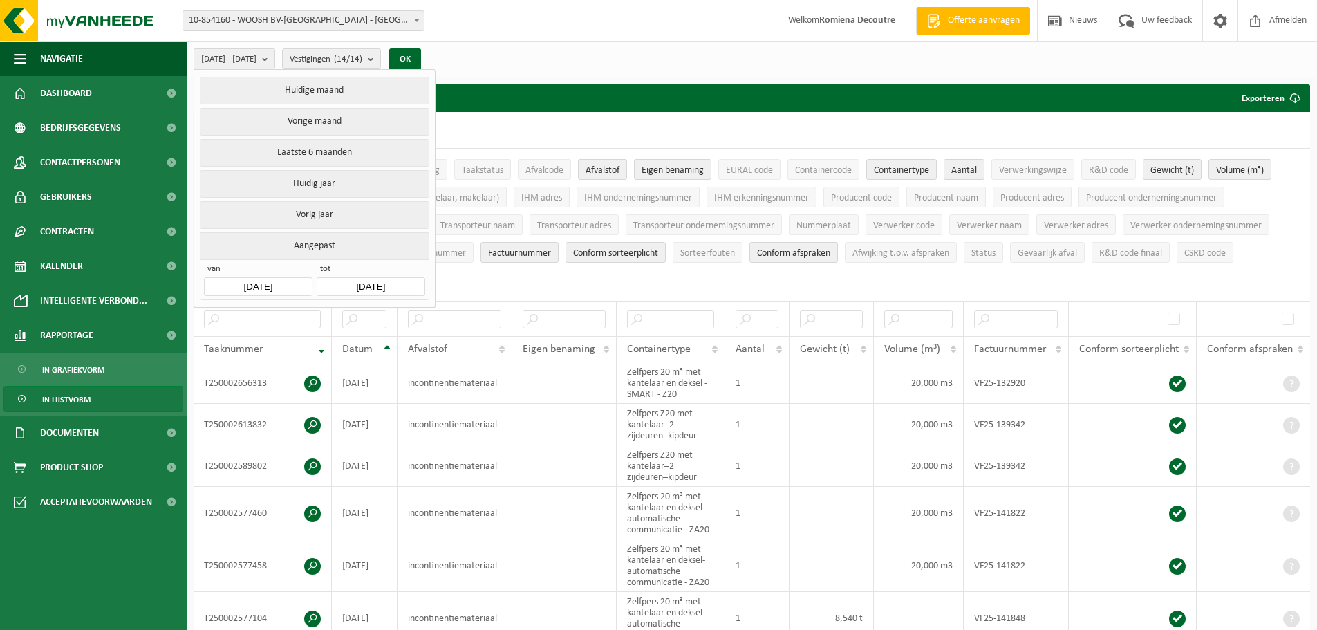
click at [354, 283] on input "[DATE]" at bounding box center [371, 286] width 108 height 19
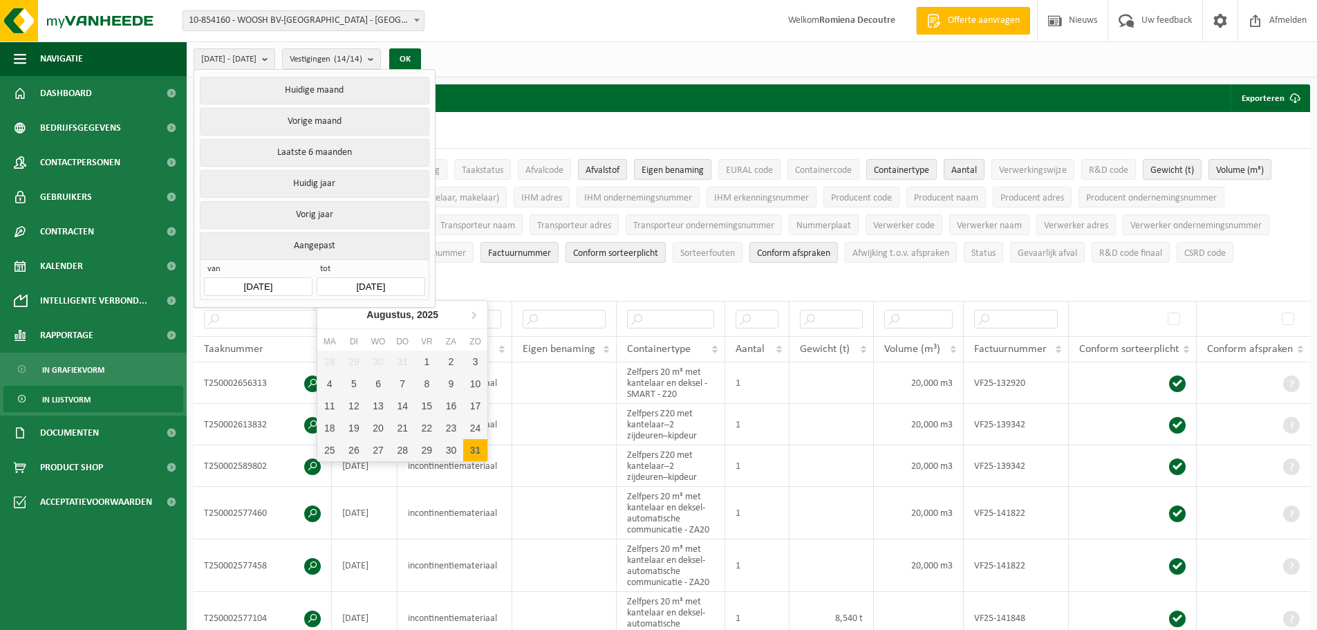
click at [313, 286] on div "van 2025-09-01 tot 2025-09-30" at bounding box center [314, 279] width 229 height 41
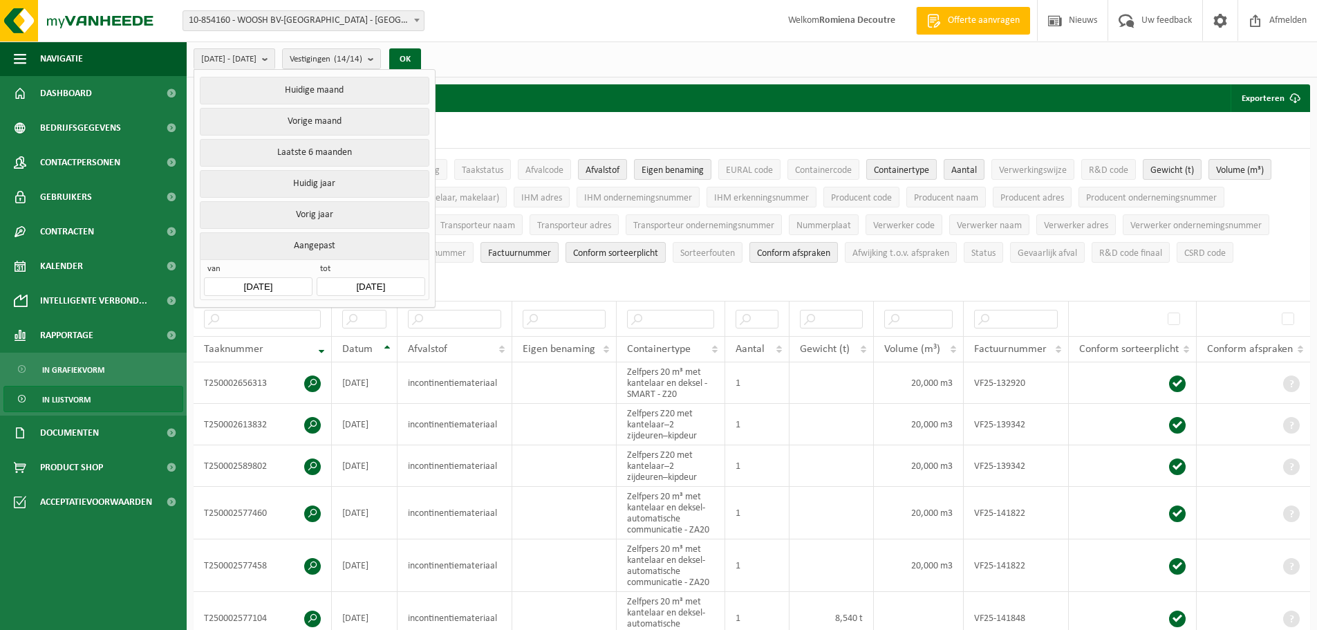
click at [388, 279] on input "[DATE]" at bounding box center [371, 286] width 108 height 19
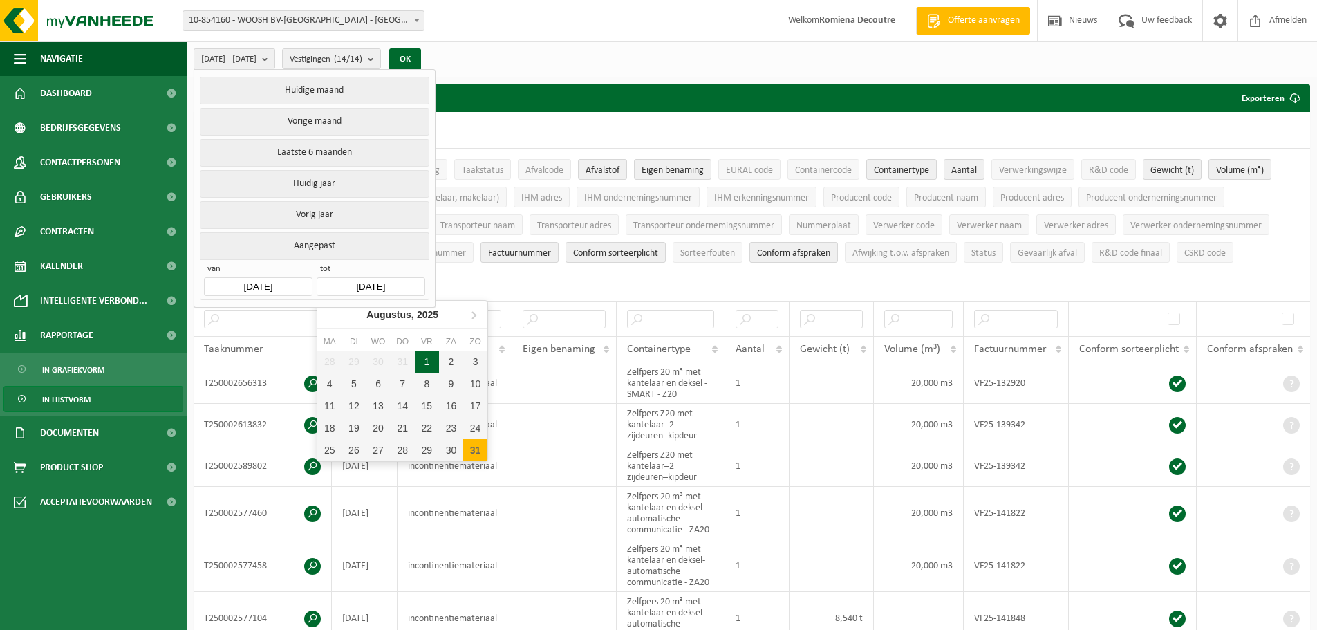
click at [433, 362] on div "1" at bounding box center [427, 361] width 24 height 22
type input "2025-08-01"
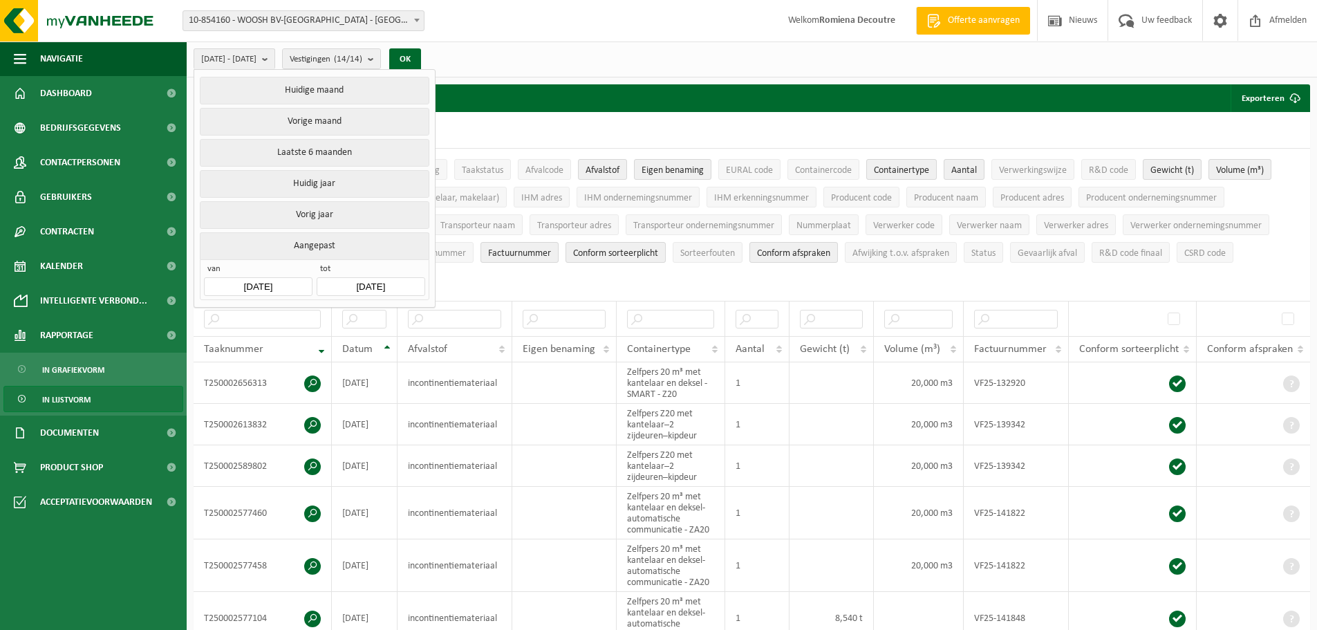
click at [325, 286] on input "2025-08-01" at bounding box center [371, 286] width 108 height 19
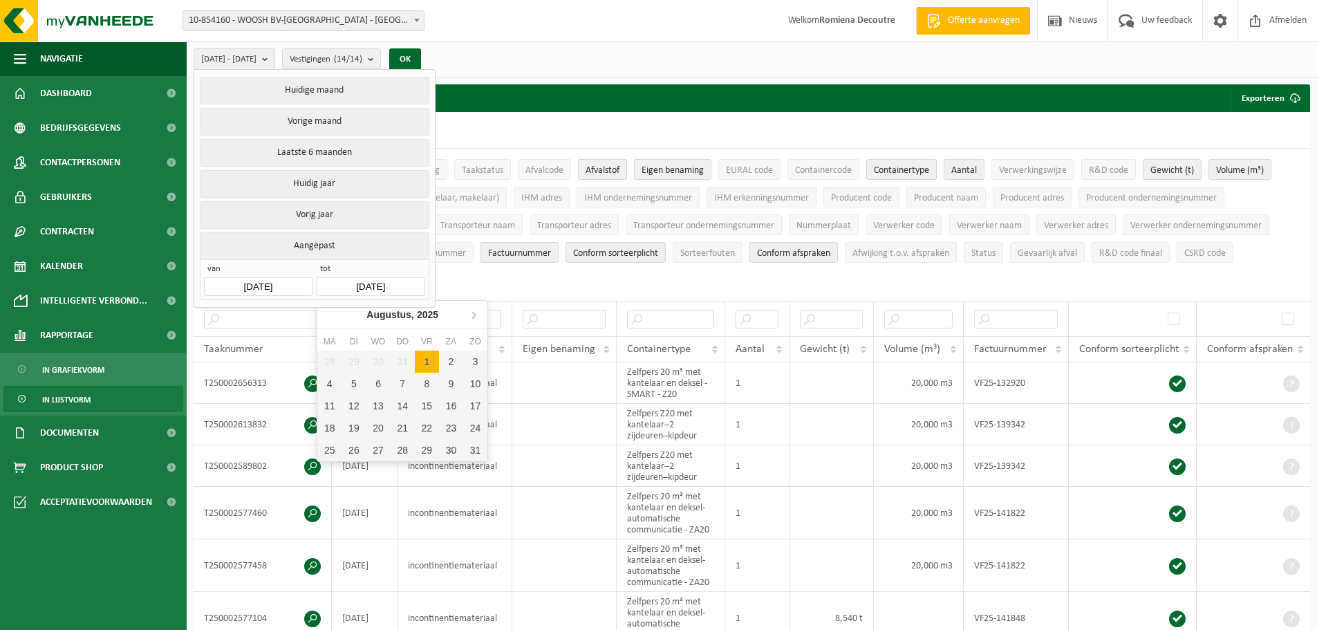
click at [317, 281] on input "2025-08-01" at bounding box center [371, 286] width 108 height 19
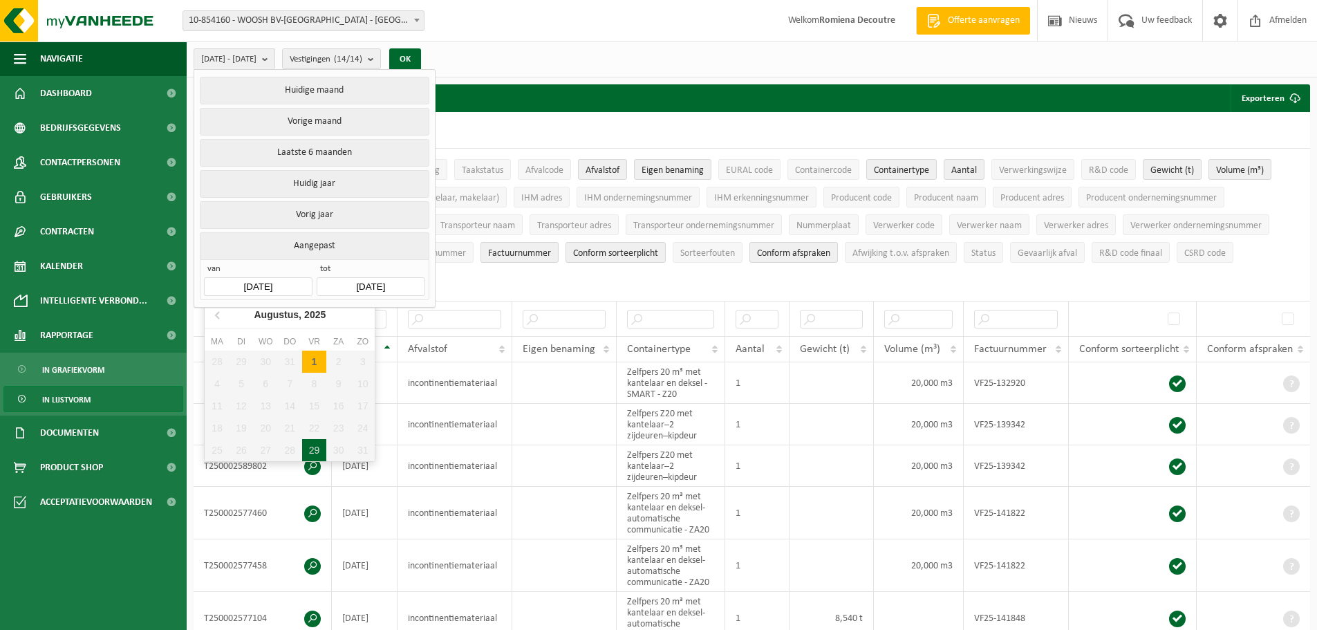
click at [303, 280] on input "2025-08-01" at bounding box center [258, 286] width 108 height 19
click at [212, 317] on icon at bounding box center [218, 314] width 22 height 22
click at [319, 449] on div "1" at bounding box center [314, 450] width 24 height 22
type input "2025-08-01"
click at [315, 450] on div "1" at bounding box center [314, 450] width 24 height 22
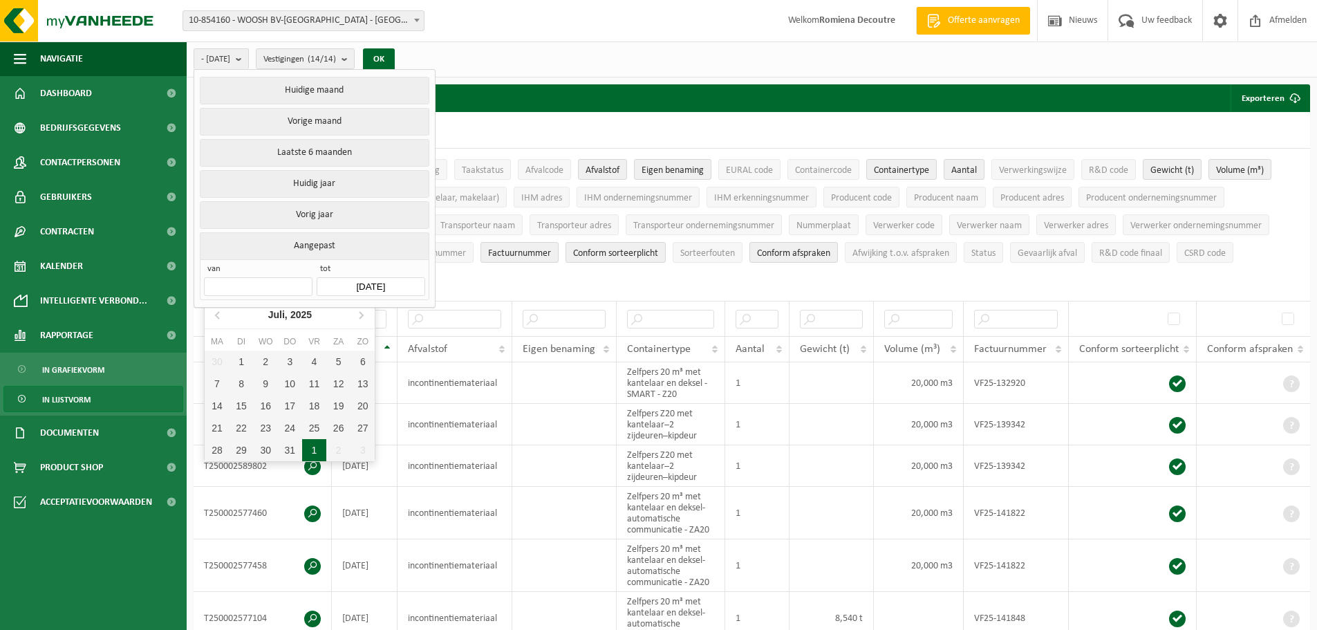
type input "2025-08-01"
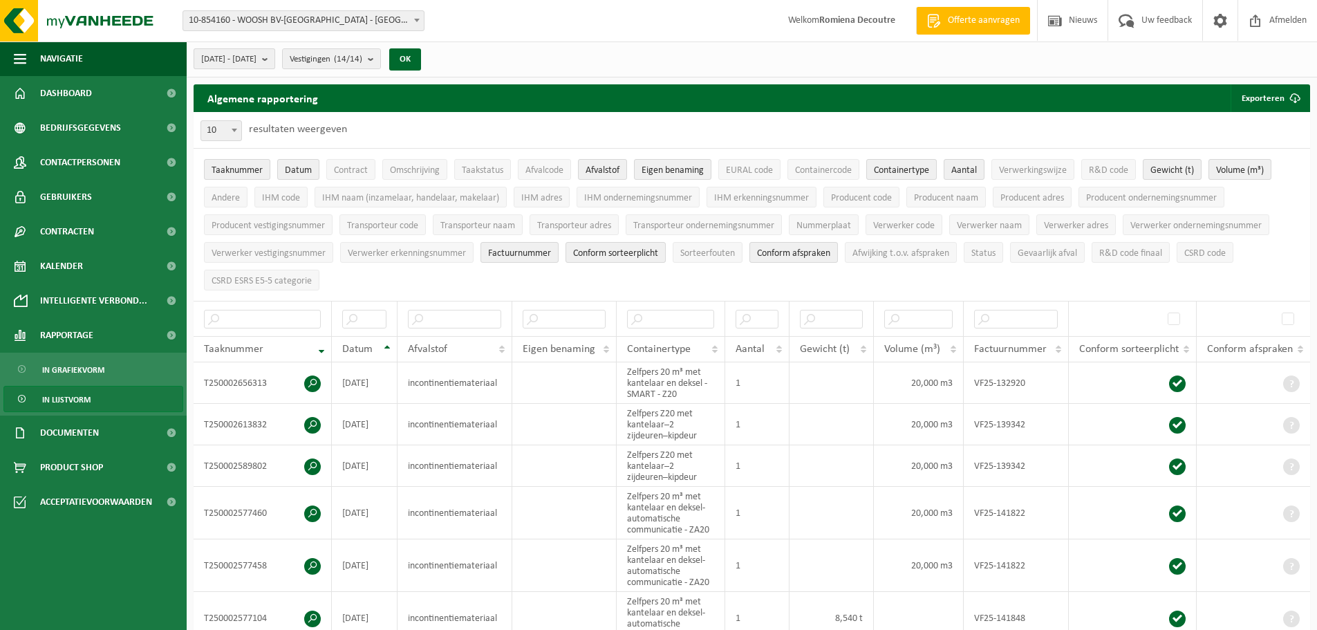
click at [274, 58] on b "submit" at bounding box center [268, 58] width 12 height 19
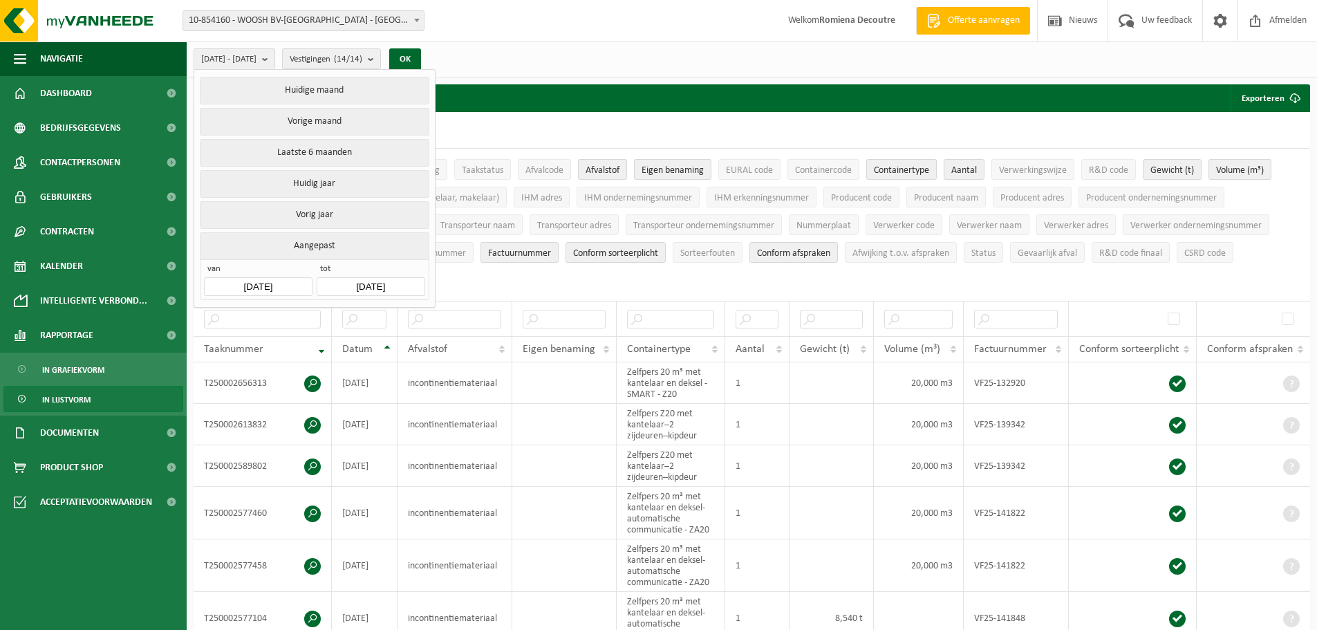
click at [404, 290] on input "2025-08-01" at bounding box center [371, 286] width 108 height 19
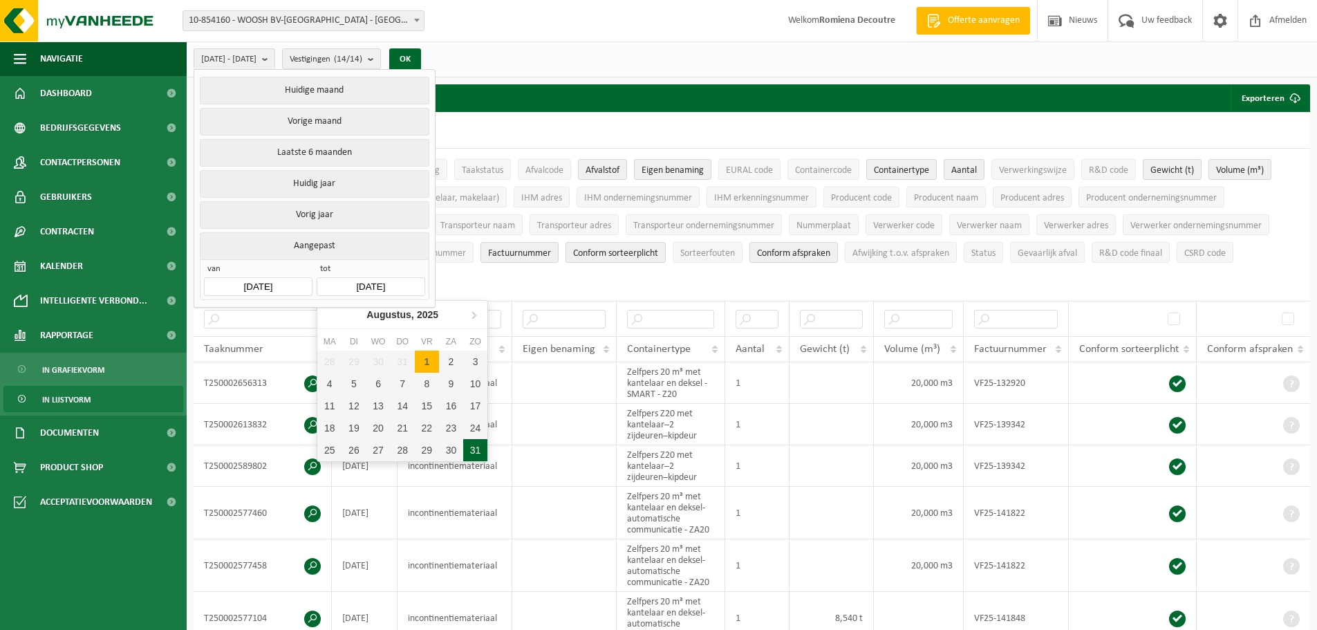
click at [473, 451] on div "31" at bounding box center [475, 450] width 24 height 22
type input "2025-08-31"
type input "2025-08-01"
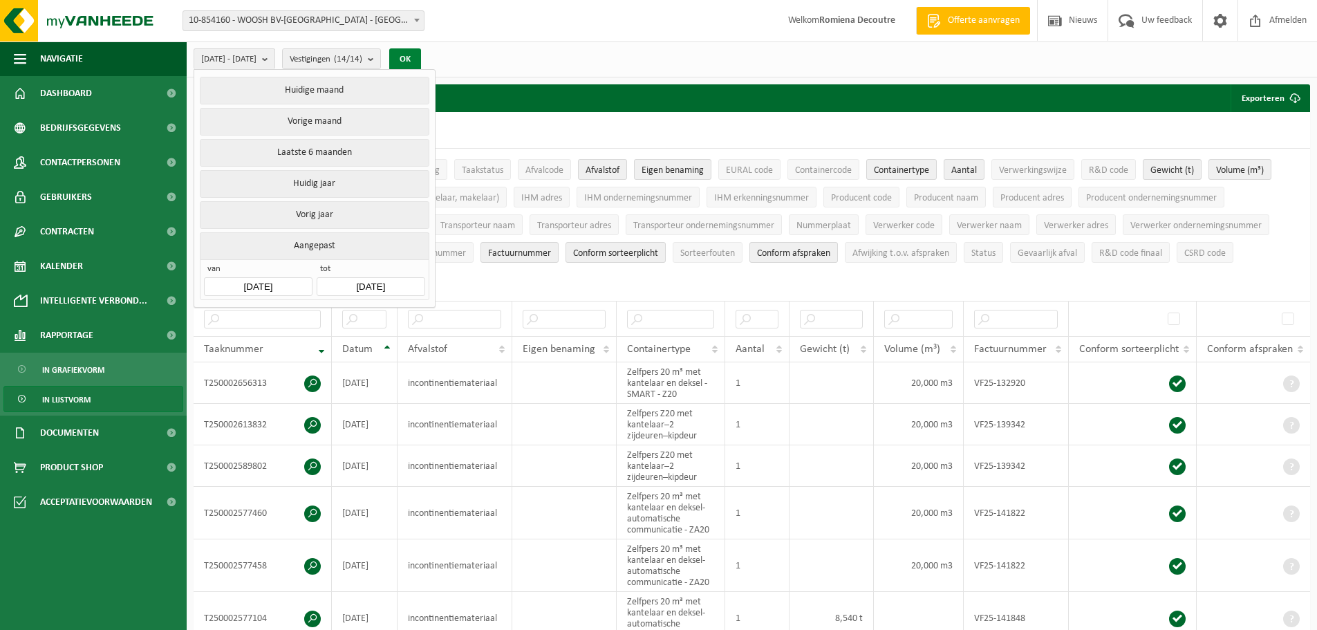
click at [421, 62] on button "OK" at bounding box center [405, 59] width 32 height 22
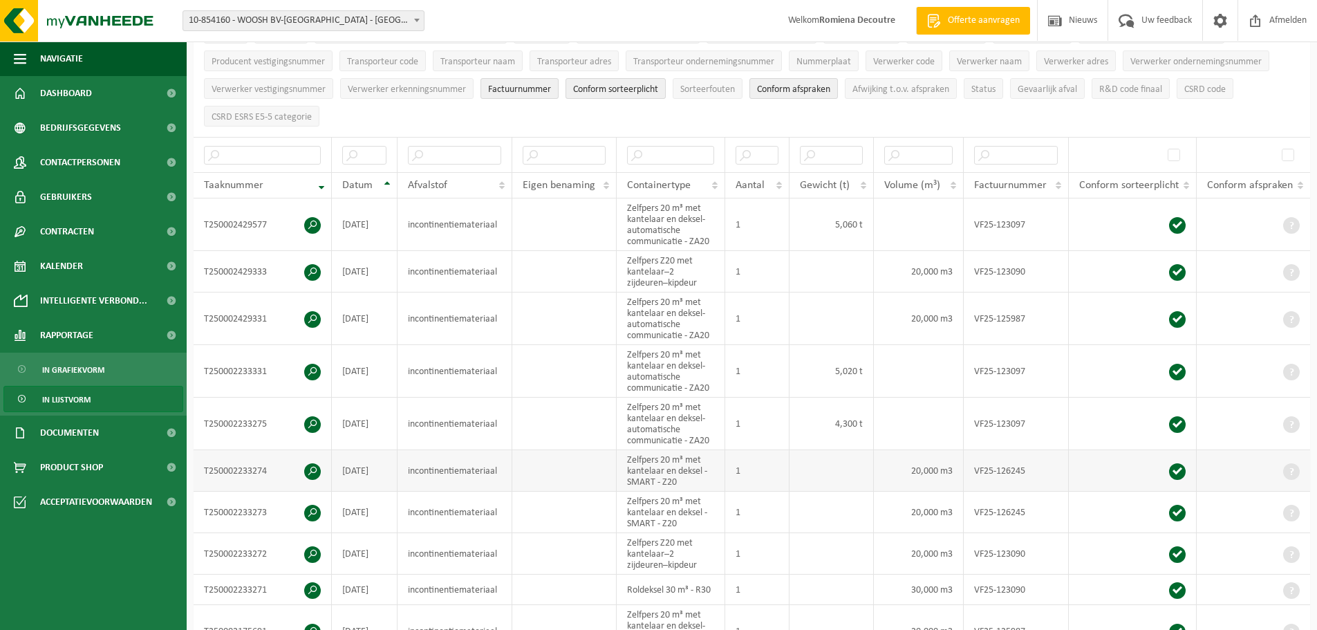
scroll to position [161, 0]
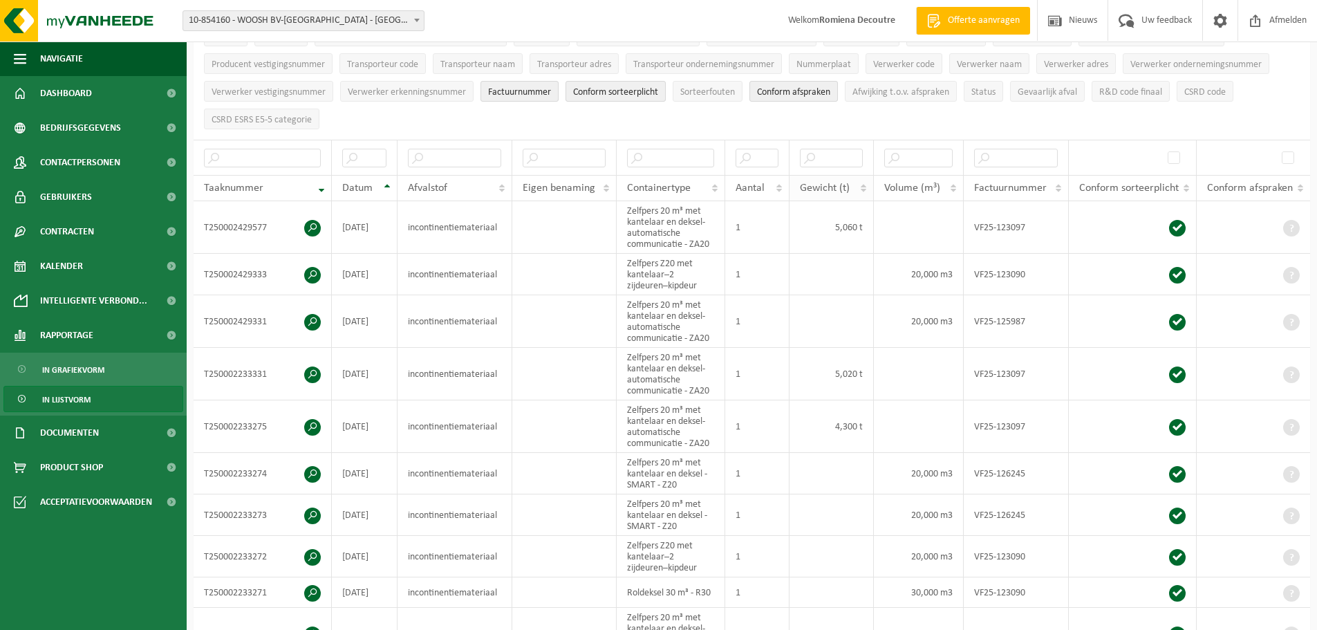
click at [870, 181] on th "Gewicht (t)" at bounding box center [831, 188] width 84 height 26
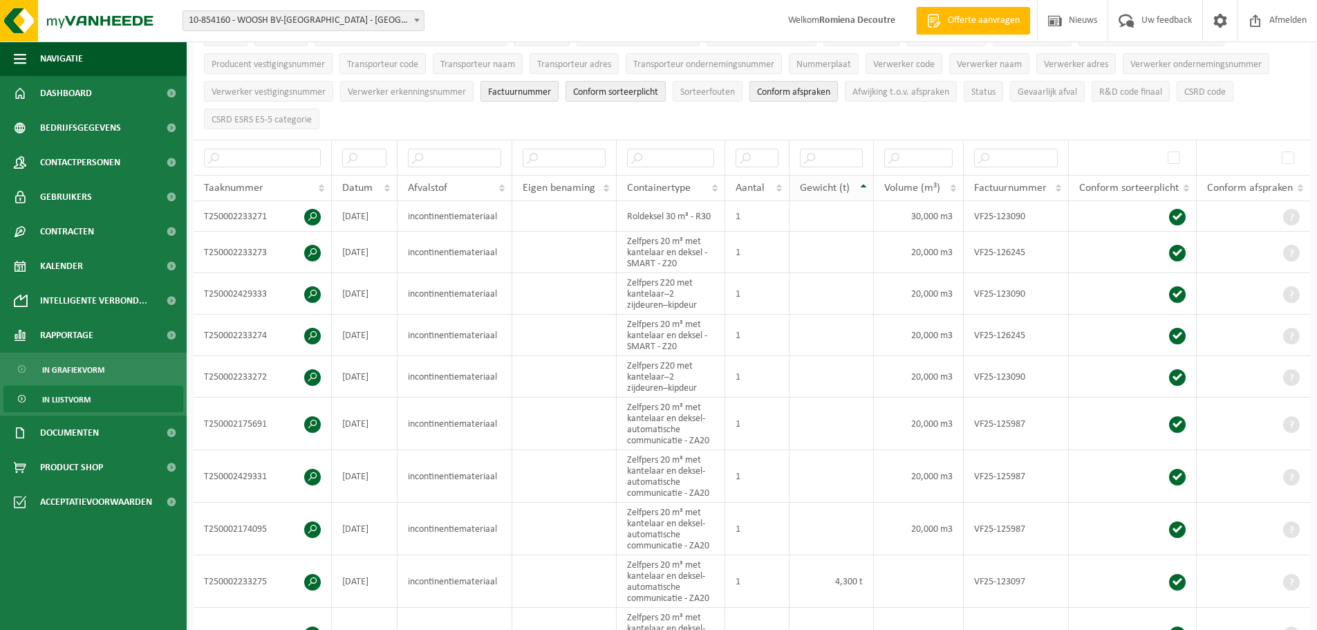
click at [870, 181] on th "Gewicht (t)" at bounding box center [831, 188] width 84 height 26
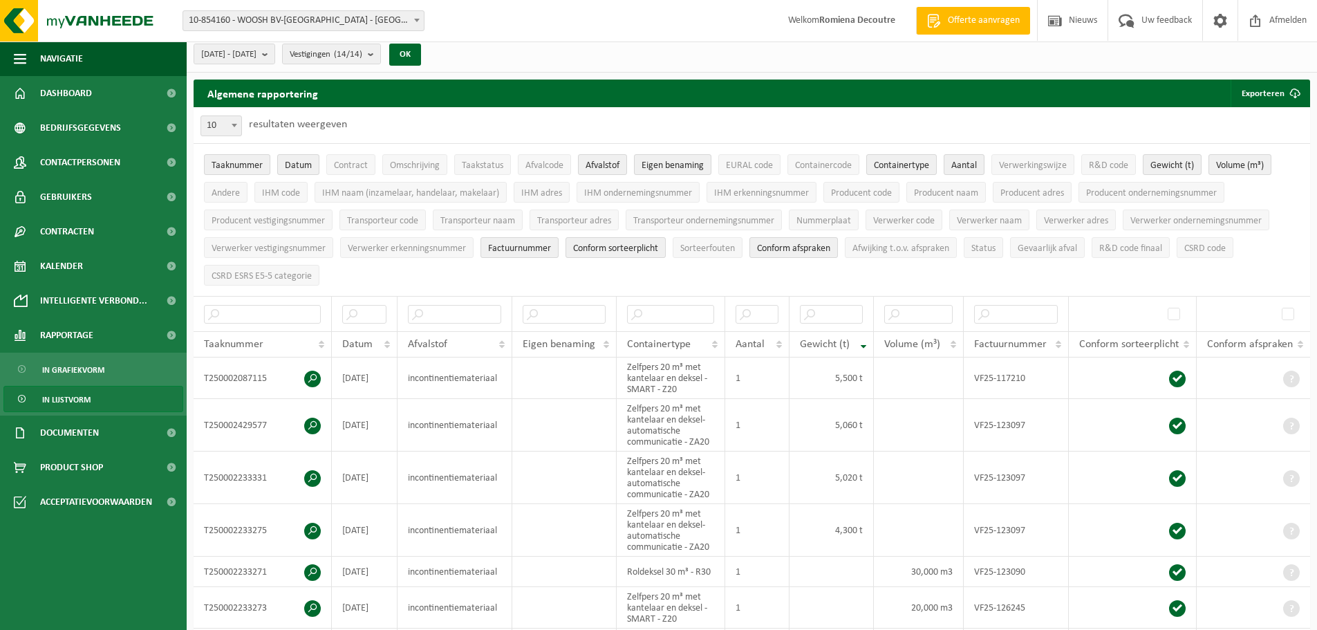
scroll to position [0, 0]
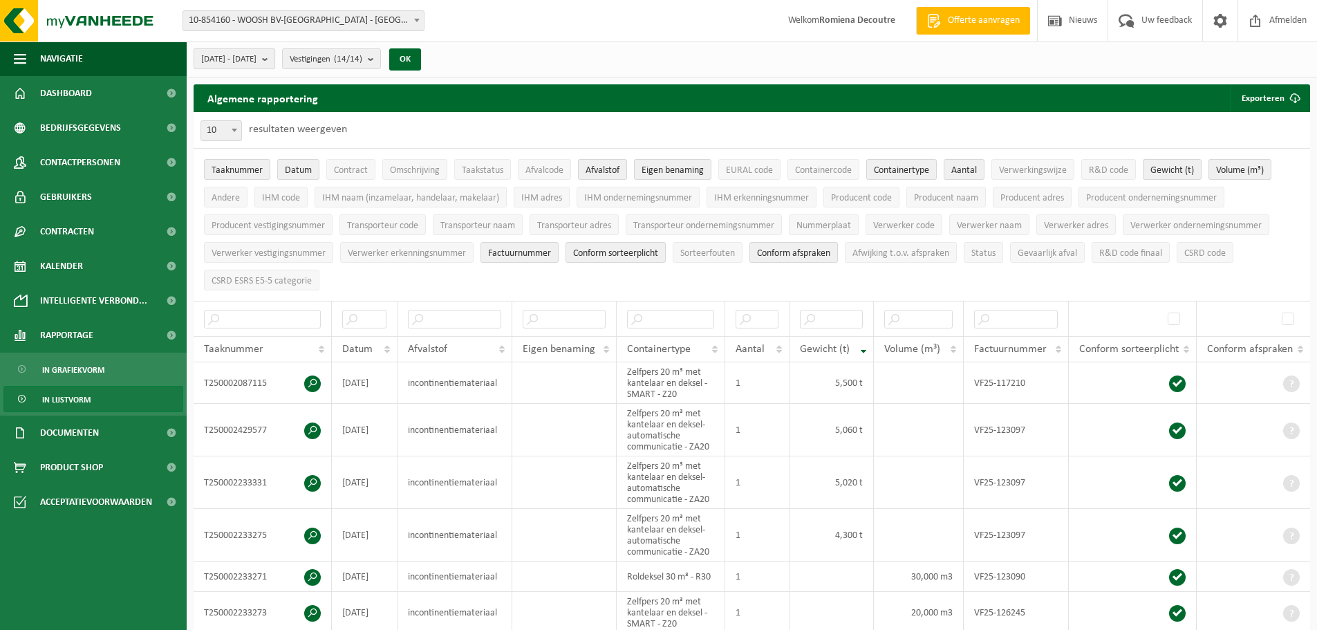
click at [256, 65] on span "2025-08-01 - 2025-08-31" at bounding box center [228, 59] width 55 height 21
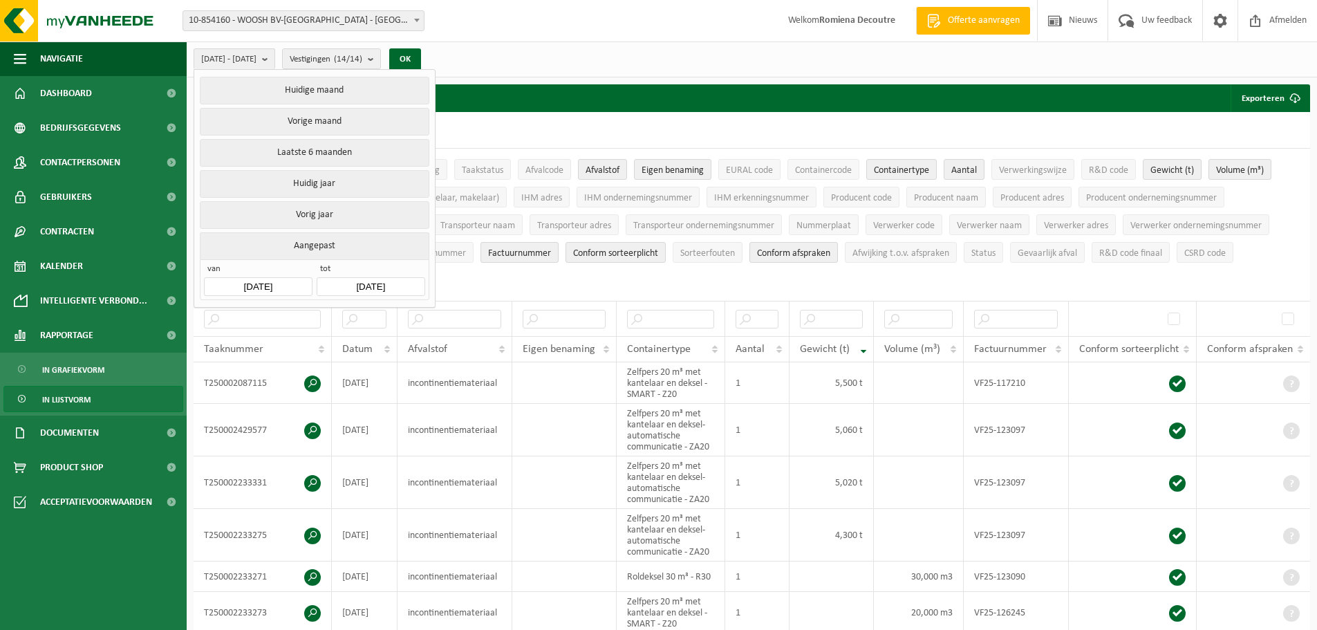
click at [375, 277] on input "2025-08-31" at bounding box center [371, 286] width 108 height 19
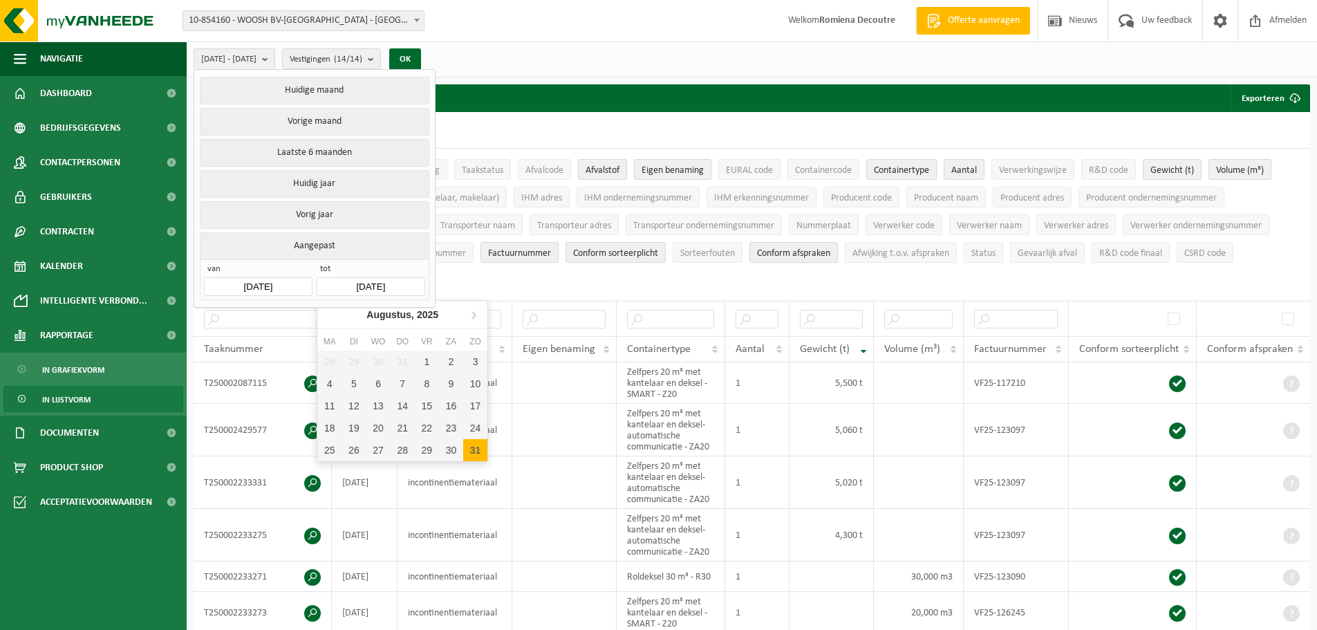
click at [408, 362] on div "28 29 30 31 1 2 3 4 5 6 7 8 9 10 11 12 13 14 15 16 17 18 19 20 21 22 23 24 25 2…" at bounding box center [402, 405] width 170 height 111
click at [426, 361] on div "1" at bounding box center [427, 361] width 24 height 22
type input "2025-08-01"
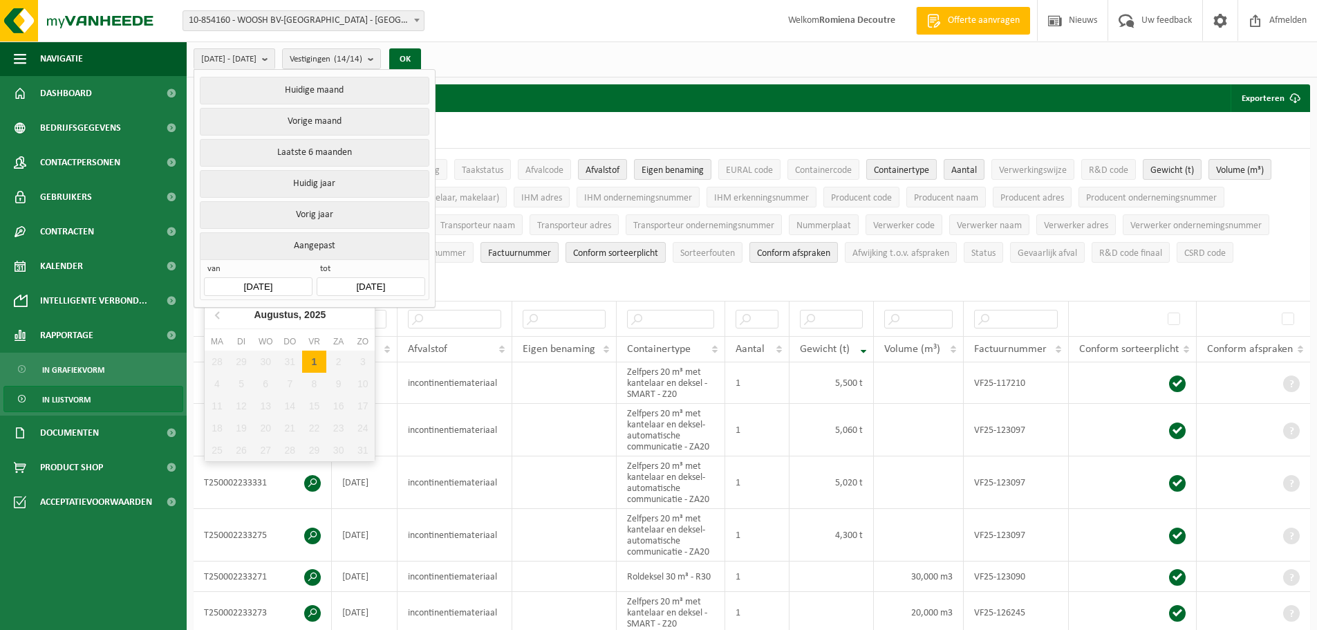
click at [286, 278] on input "2025-08-01" at bounding box center [258, 286] width 108 height 19
click at [222, 310] on icon at bounding box center [218, 314] width 22 height 22
click at [235, 358] on div "1" at bounding box center [241, 361] width 24 height 22
type input "[DATE]"
type input "2025-08-01"
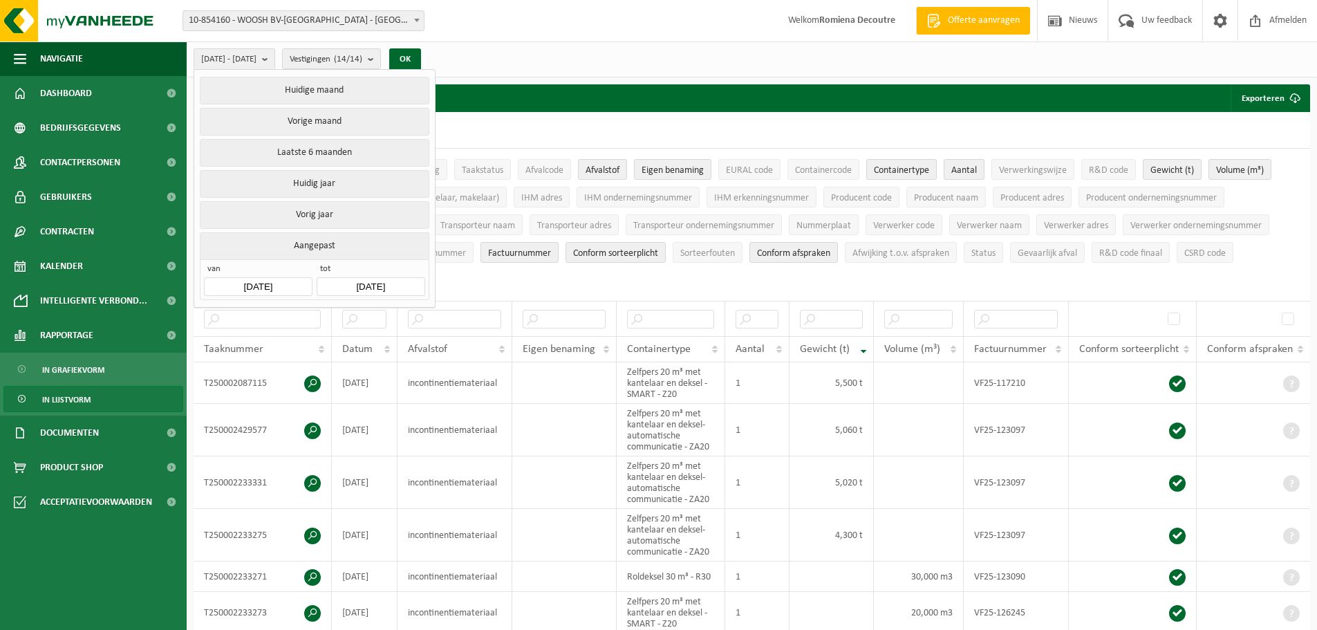
click at [382, 292] on div "van 2025-07-01 tot 2025-08-01" at bounding box center [314, 279] width 229 height 41
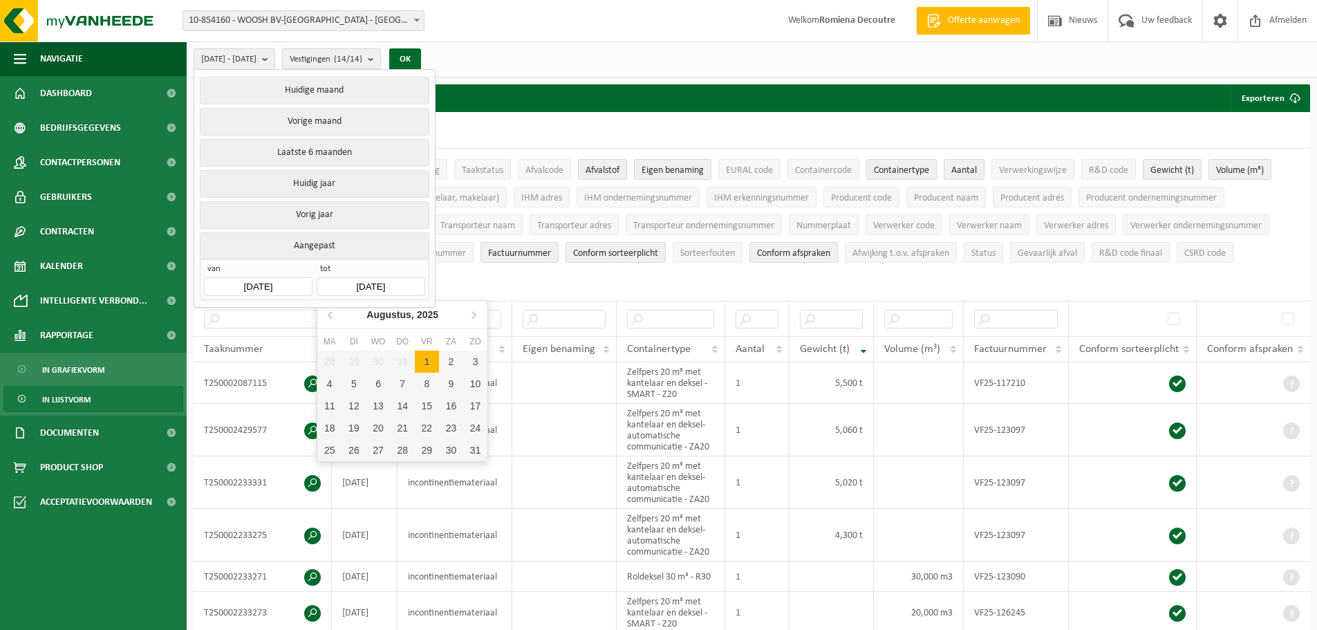
click at [382, 285] on input "2025-08-01" at bounding box center [371, 286] width 108 height 19
click at [405, 358] on div "31" at bounding box center [403, 361] width 24 height 22
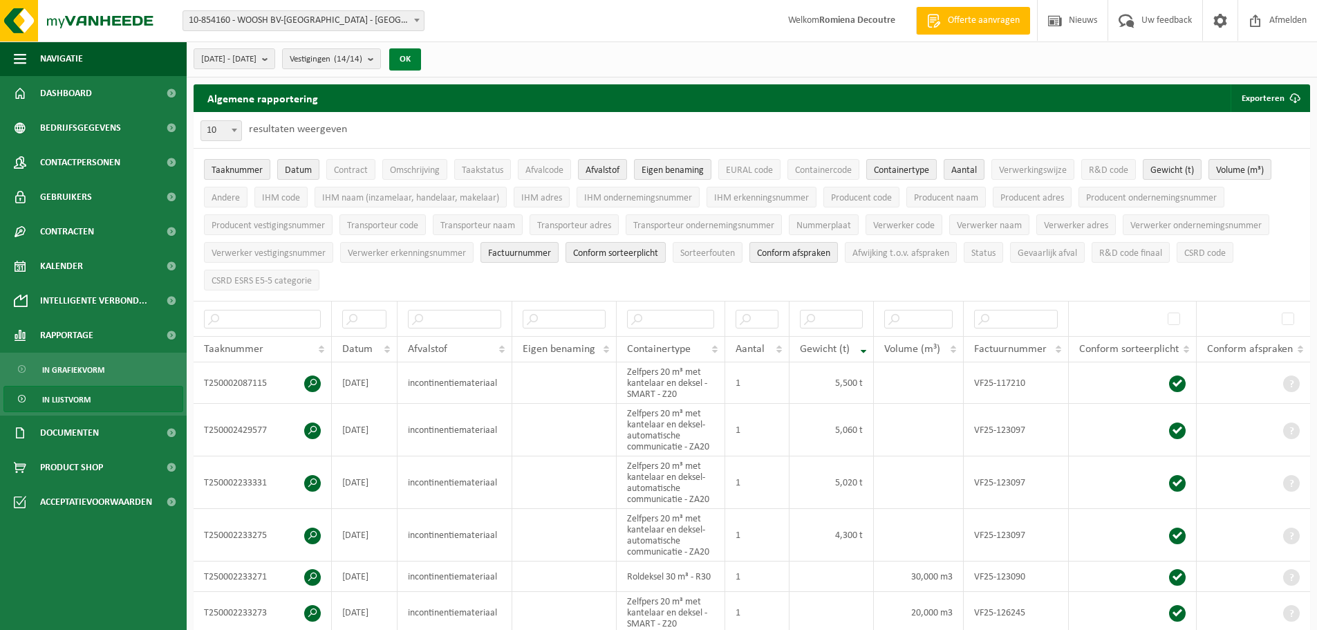
click at [421, 57] on button "OK" at bounding box center [405, 59] width 32 height 22
